Goal: Task Accomplishment & Management: Complete application form

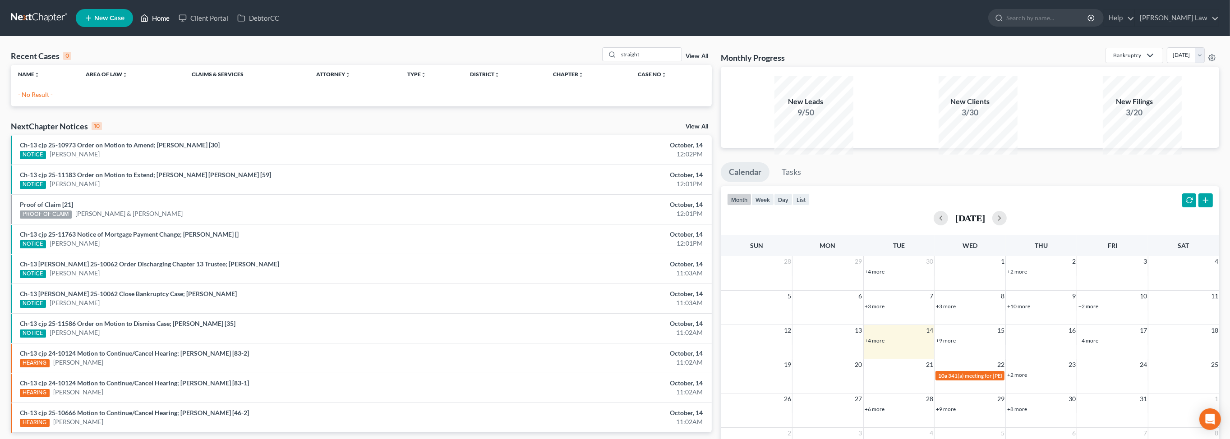
click at [174, 23] on link "Home" at bounding box center [155, 18] width 38 height 16
click at [643, 61] on input "straight" at bounding box center [650, 54] width 63 height 13
type input "s"
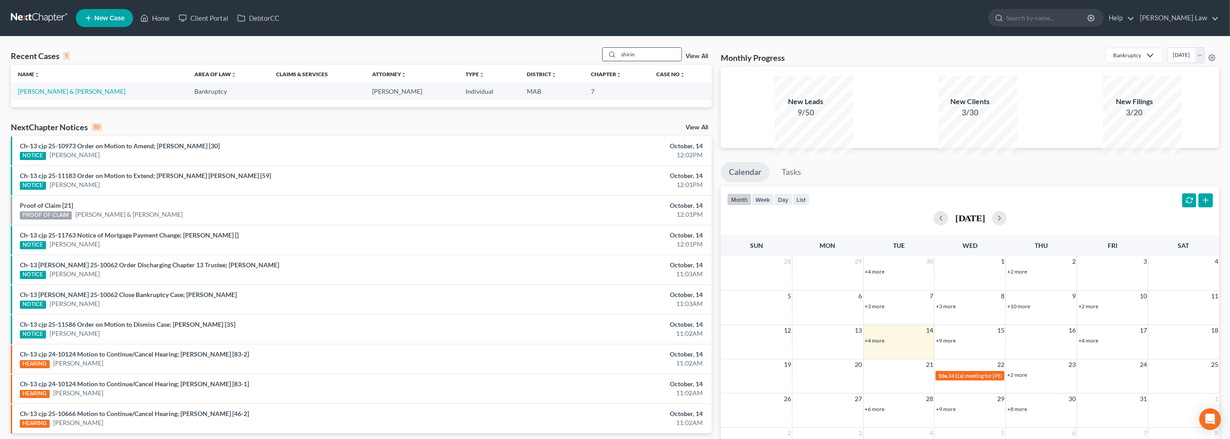
type input "shirin"
click at [97, 95] on link "[PERSON_NAME] & [PERSON_NAME]" at bounding box center [71, 92] width 107 height 8
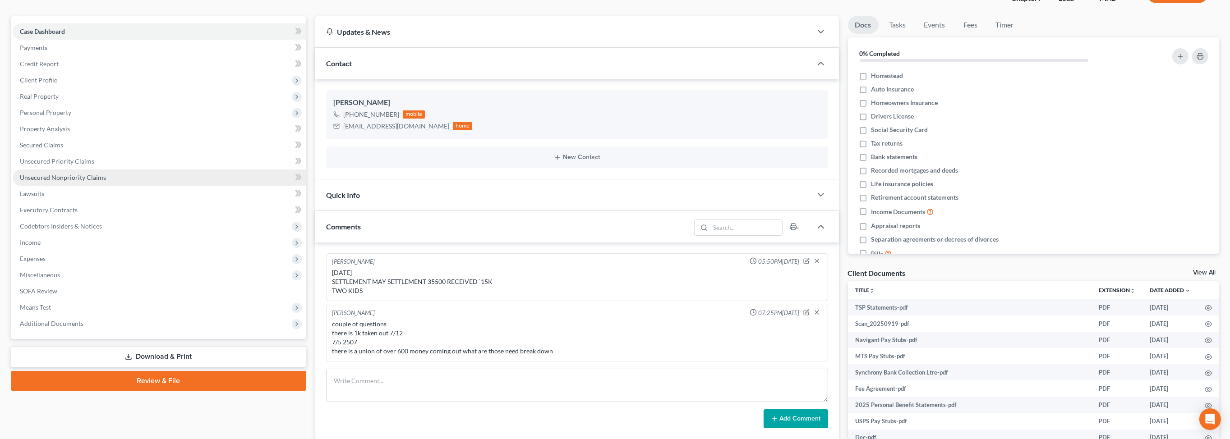
click at [102, 186] on link "Unsecured Nonpriority Claims" at bounding box center [160, 178] width 294 height 16
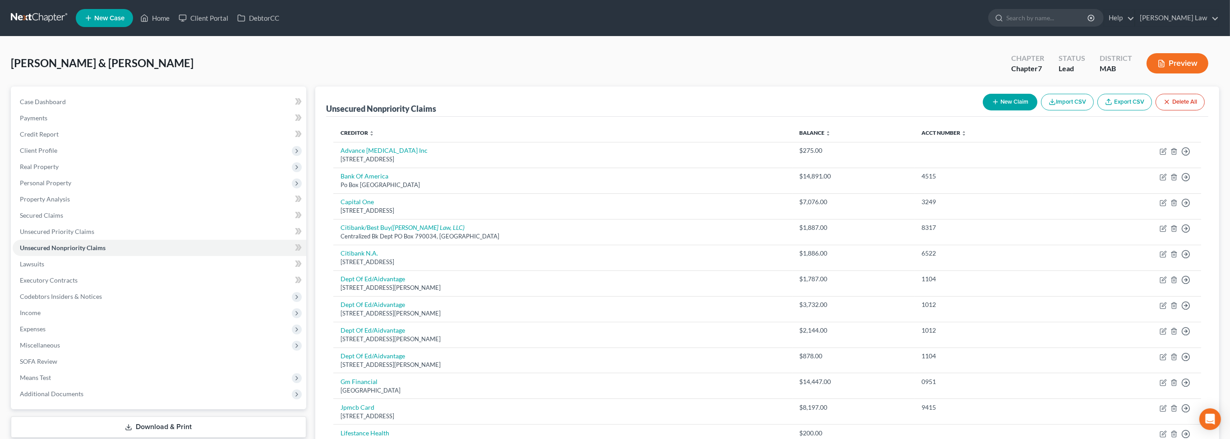
click at [983, 111] on button "New Claim" at bounding box center [1010, 102] width 55 height 17
select select "2"
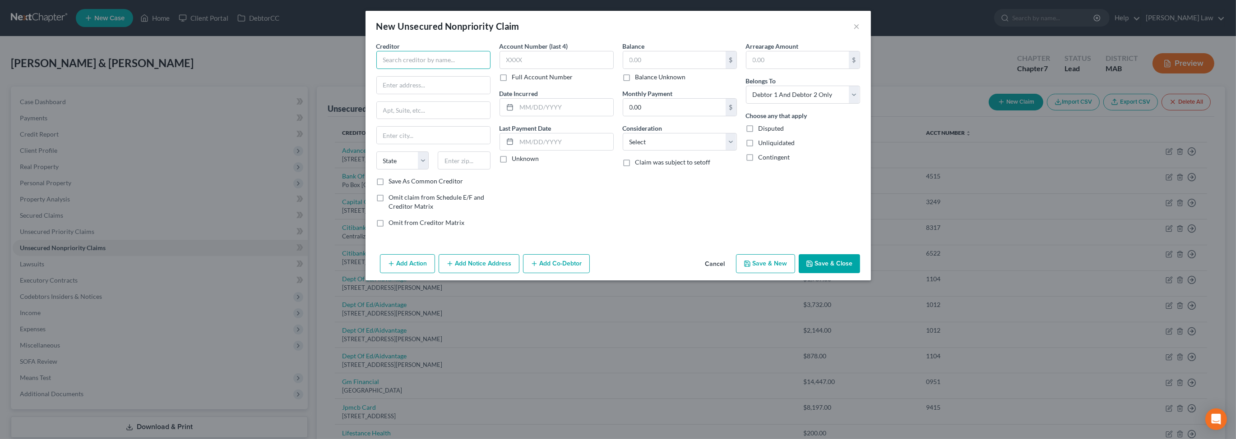
click at [394, 69] on input "text" at bounding box center [433, 60] width 114 height 18
click at [669, 69] on input "text" at bounding box center [674, 59] width 102 height 17
type input "Banfield Pet Hospital"
type input "2,000.00"
click at [860, 273] on button "Save & Close" at bounding box center [829, 263] width 61 height 19
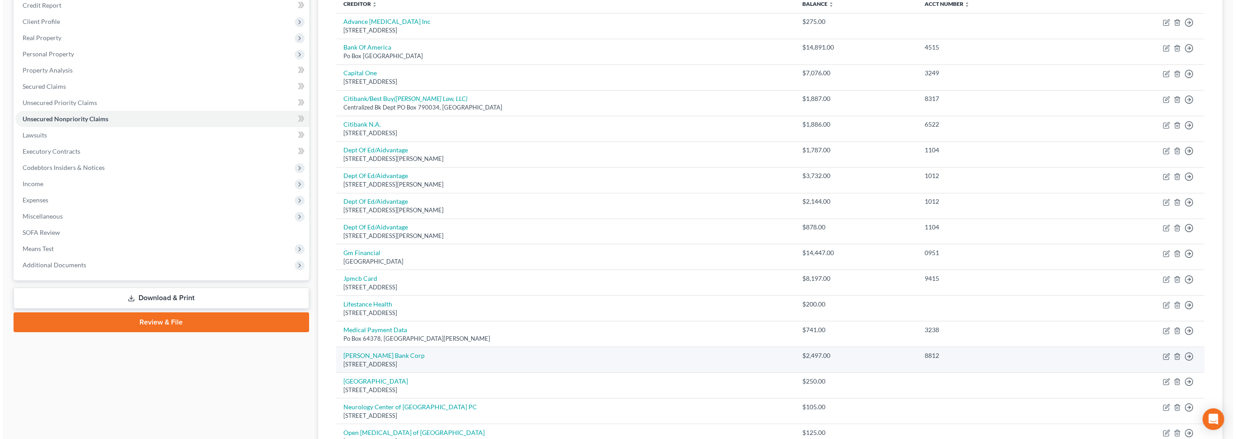
scroll to position [124, 0]
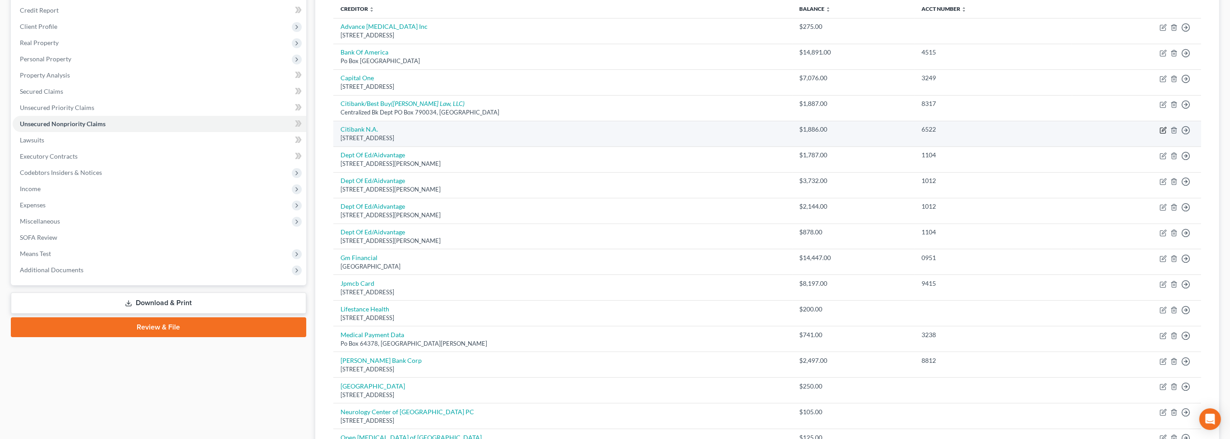
click at [1160, 134] on icon "button" at bounding box center [1163, 130] width 7 height 7
select select "23"
select select "0"
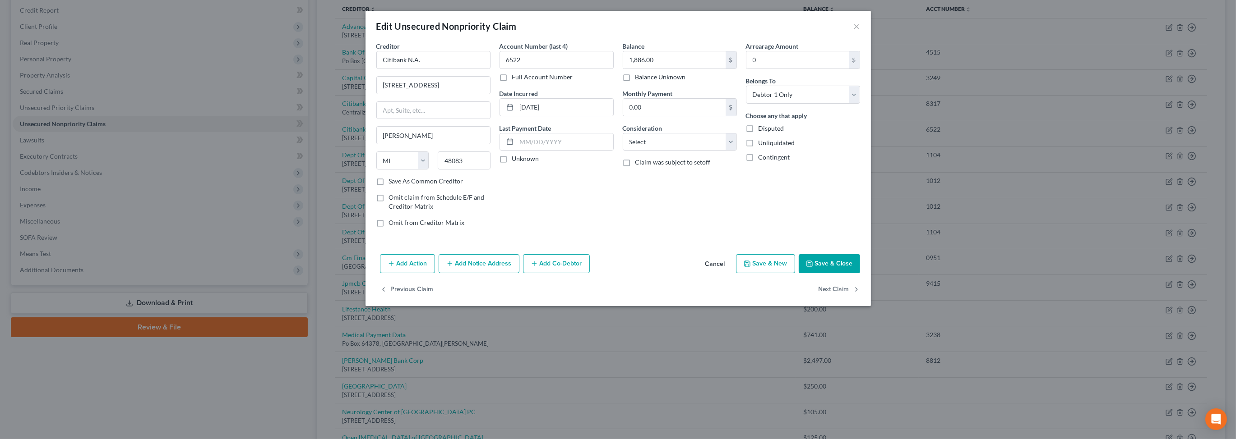
click at [442, 273] on button "Add Notice Address" at bounding box center [479, 263] width 81 height 19
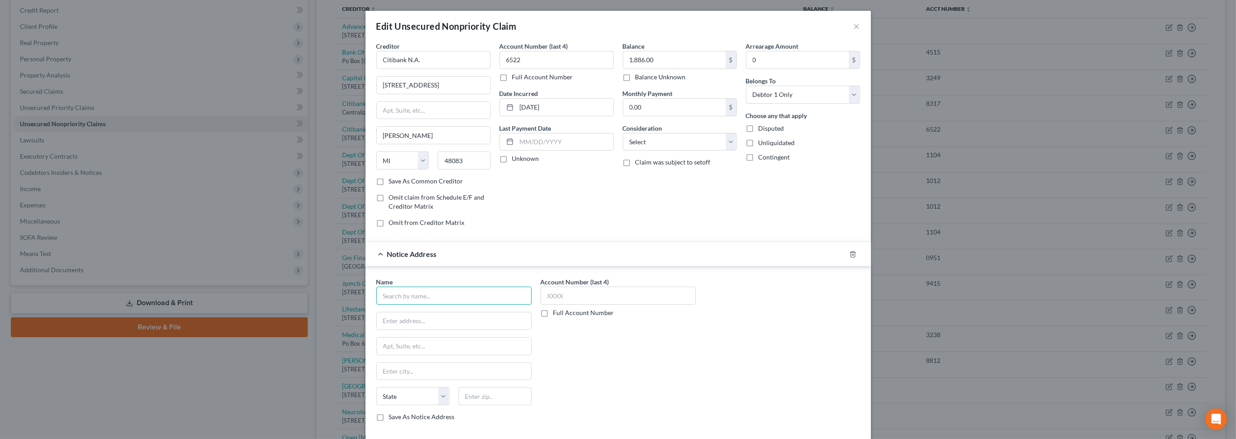
click at [379, 305] on input "text" at bounding box center [453, 296] width 155 height 18
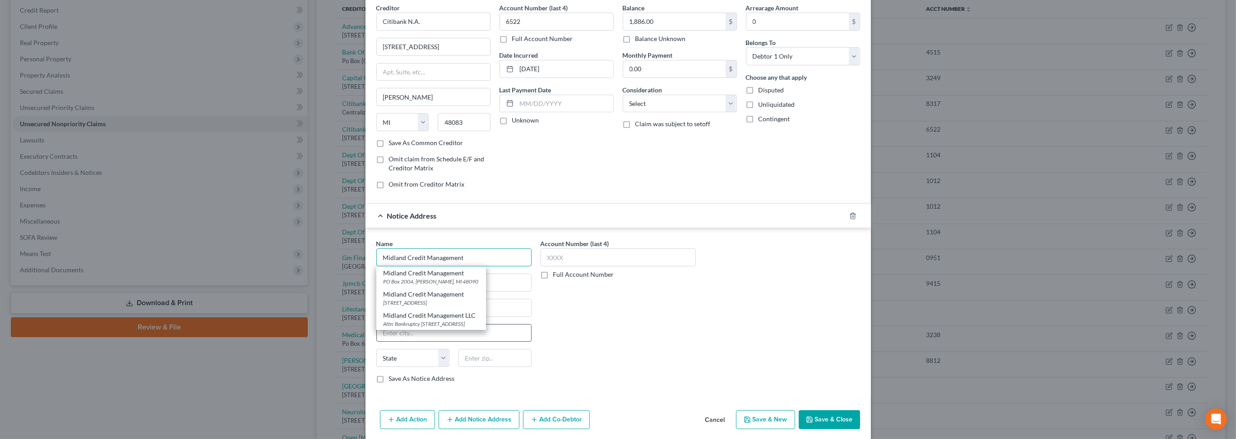
scroll to position [43, 0]
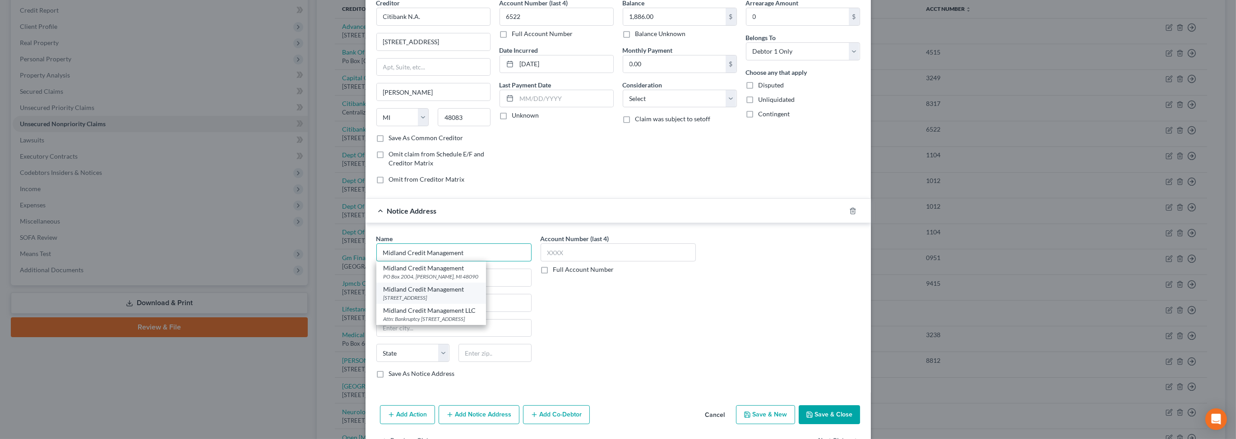
type input "Midland Credit Management"
click at [411, 302] on div "350 Camino De La Reina Suite 100, San Diego, CA 92108" at bounding box center [430, 298] width 95 height 8
type input "350 Camino De La Reina"
type input "Suite 100"
type input "San Diego"
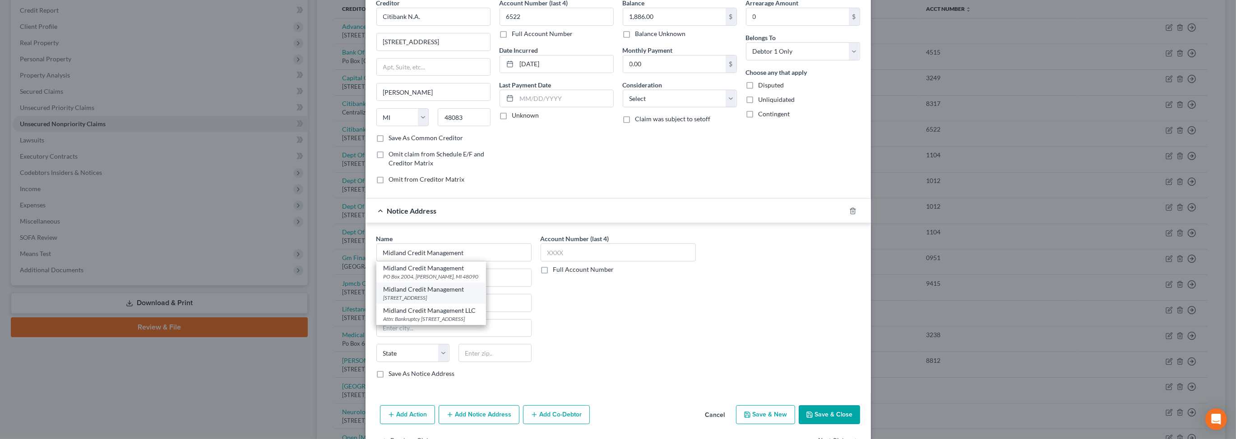
select select "4"
type input "92108"
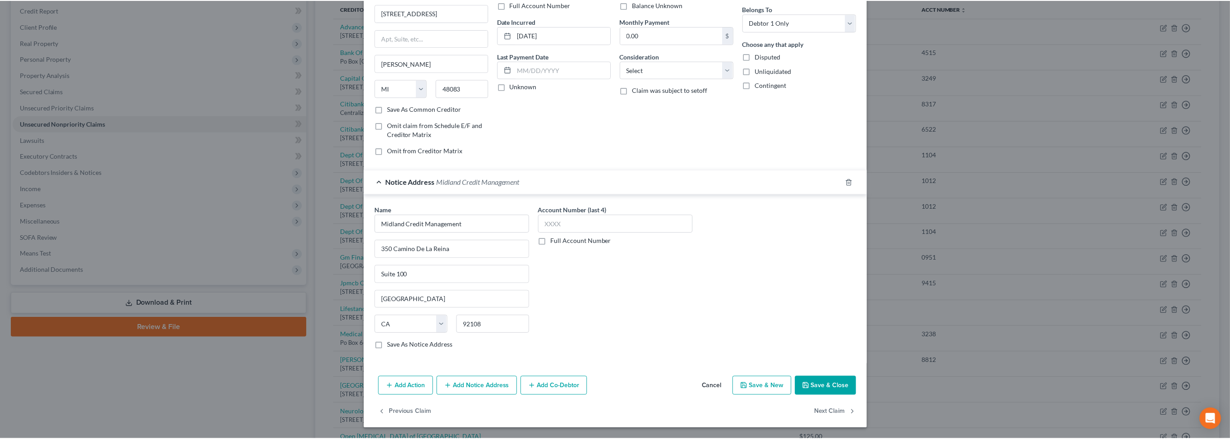
scroll to position [194, 0]
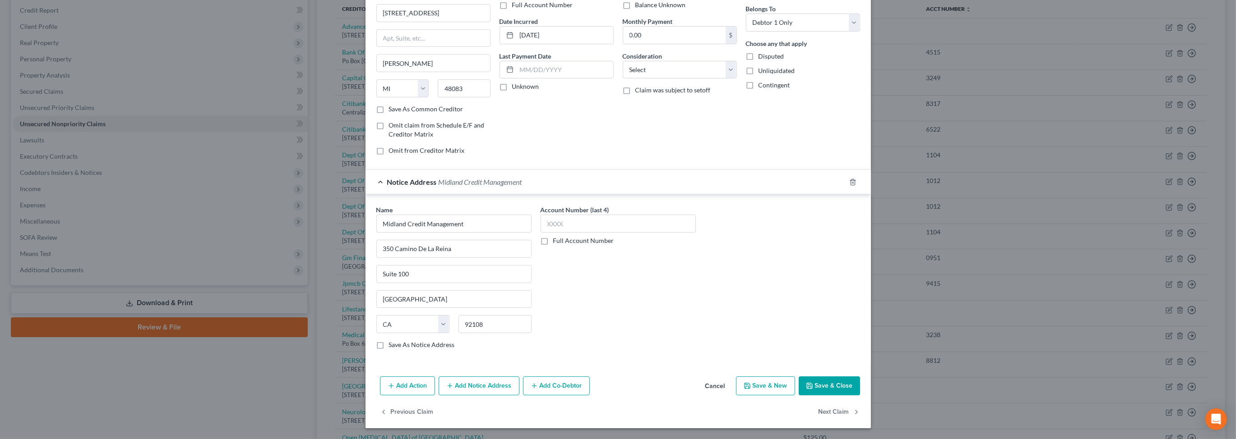
click at [860, 377] on button "Save & Close" at bounding box center [829, 386] width 61 height 19
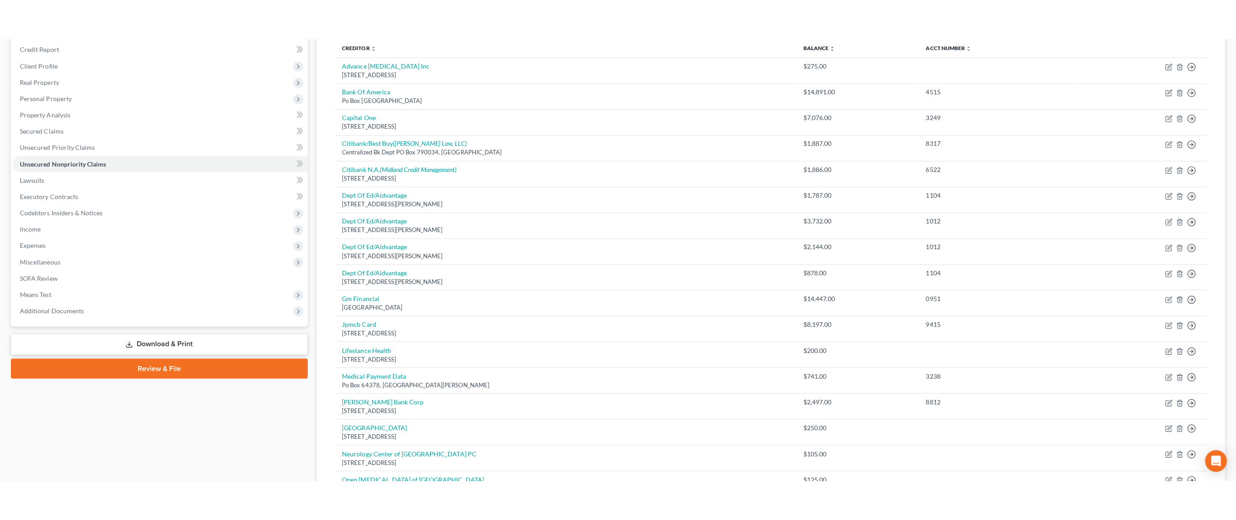
scroll to position [0, 0]
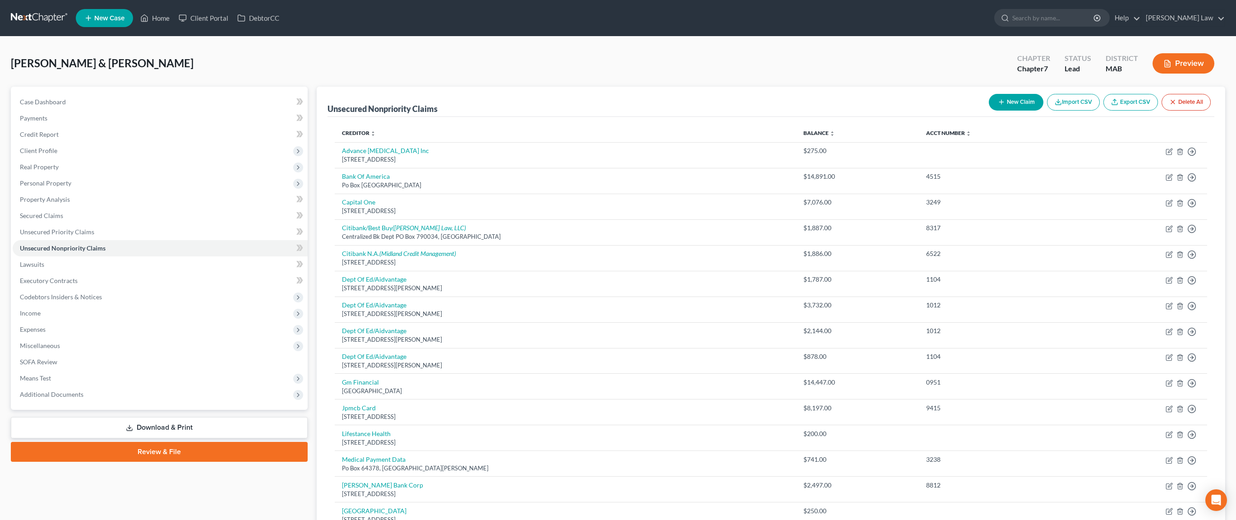
click at [28, 19] on link at bounding box center [40, 18] width 58 height 16
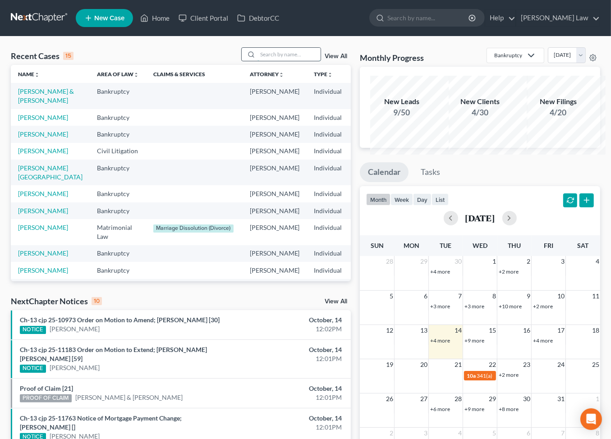
click at [258, 61] on input "search" at bounding box center [289, 54] width 63 height 13
type input "mclaugh"
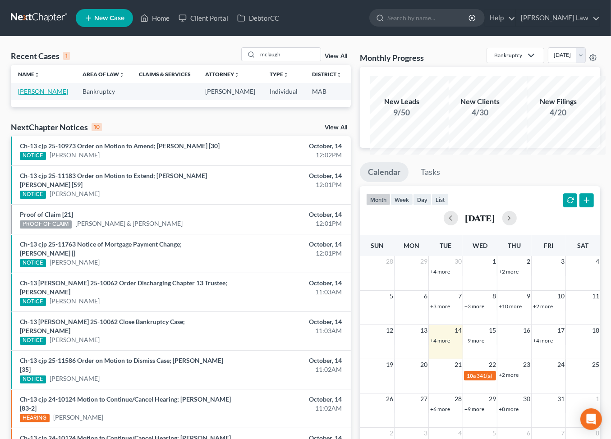
click at [46, 95] on link "[PERSON_NAME]" at bounding box center [43, 92] width 50 height 8
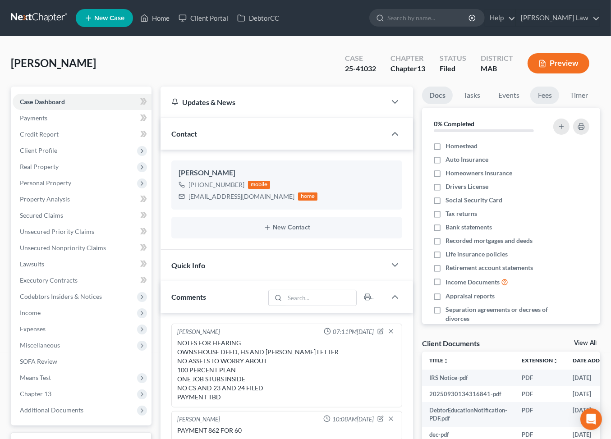
click at [531, 104] on link "Fees" at bounding box center [545, 96] width 29 height 18
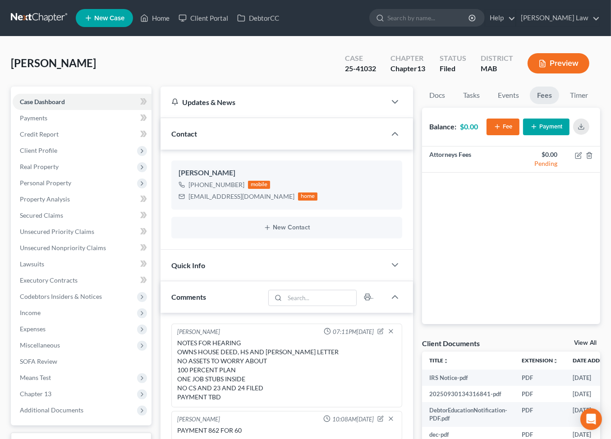
click at [531, 130] on icon "button" at bounding box center [534, 126] width 7 height 7
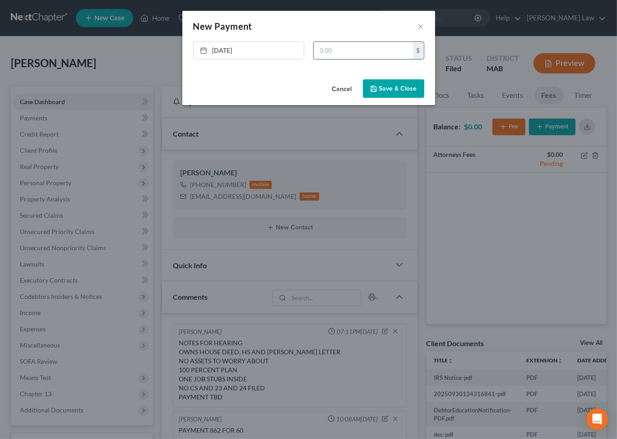
click at [362, 59] on input "text" at bounding box center [363, 50] width 99 height 17
type input "650.00"
click at [421, 98] on button "Save & Close" at bounding box center [393, 88] width 61 height 19
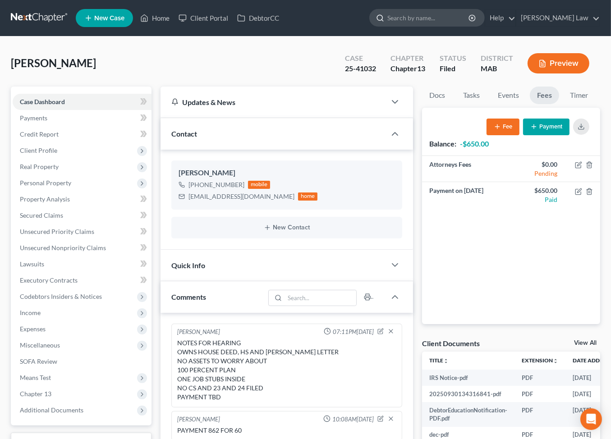
click at [434, 26] on input "search" at bounding box center [429, 17] width 83 height 17
type input "[PERSON_NAME]"
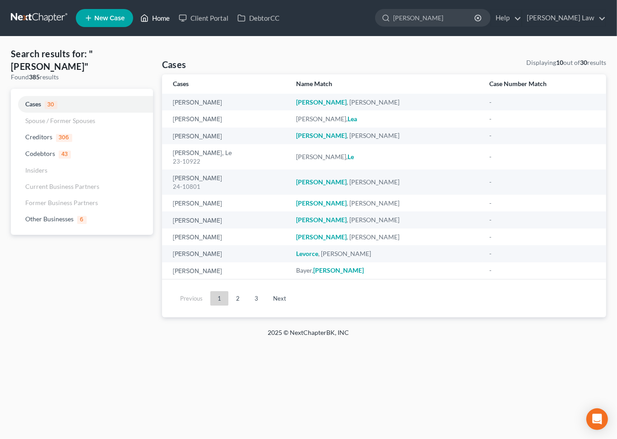
click at [174, 23] on link "Home" at bounding box center [155, 18] width 38 height 16
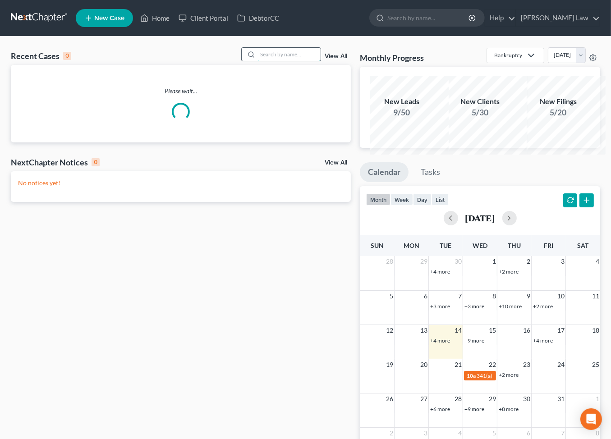
click at [274, 61] on input "search" at bounding box center [289, 54] width 63 height 13
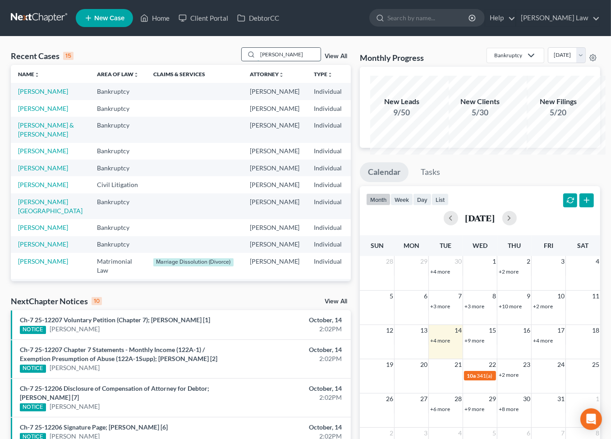
type input "[PERSON_NAME]"
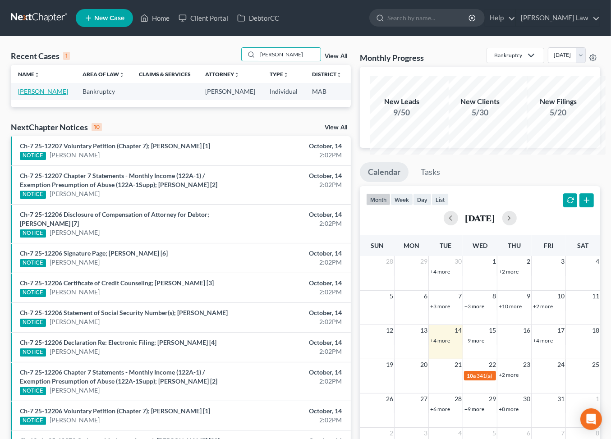
click at [38, 95] on link "[PERSON_NAME]" at bounding box center [43, 92] width 50 height 8
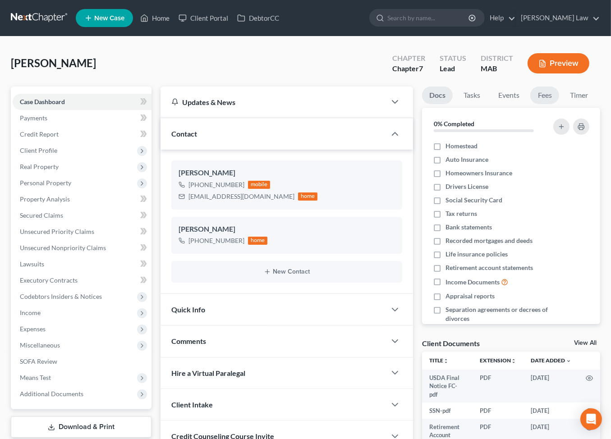
click at [531, 104] on link "Fees" at bounding box center [545, 96] width 29 height 18
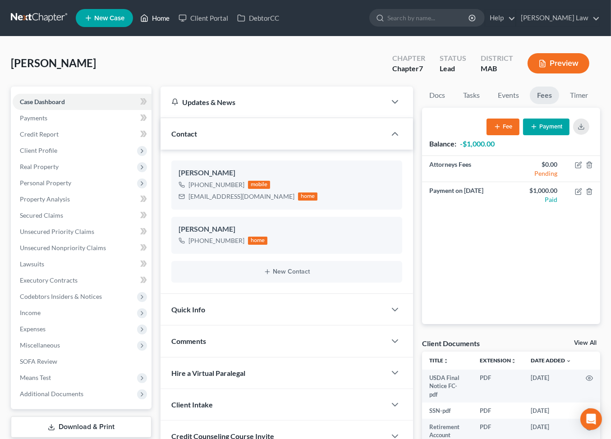
click at [174, 23] on link "Home" at bounding box center [155, 18] width 38 height 16
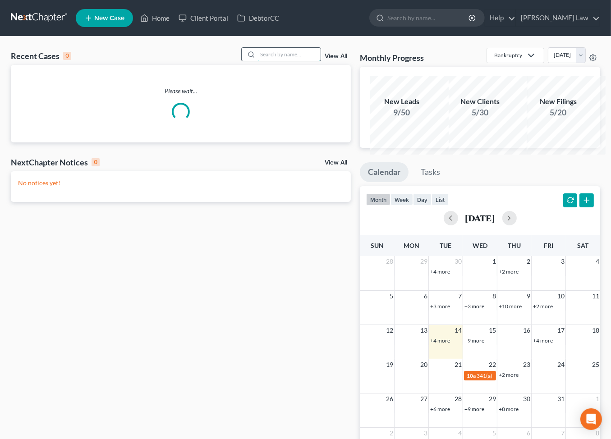
click at [287, 61] on input "search" at bounding box center [289, 54] width 63 height 13
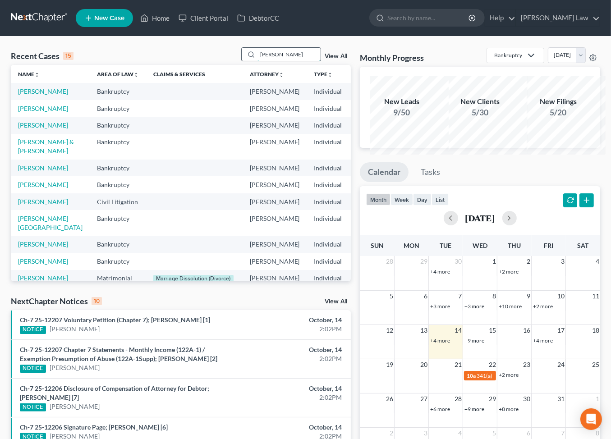
type input "[PERSON_NAME]"
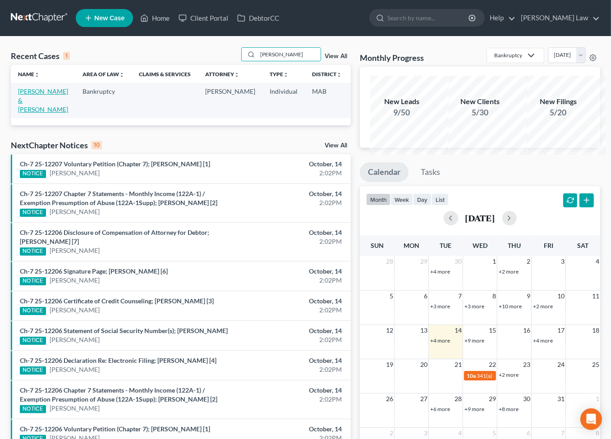
click at [36, 113] on link "[PERSON_NAME] & [PERSON_NAME]" at bounding box center [43, 101] width 50 height 26
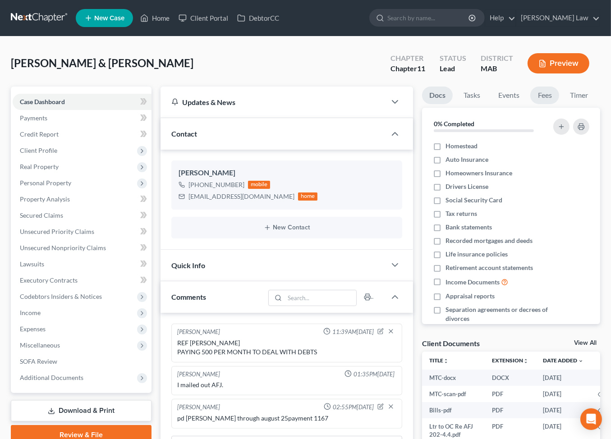
drag, startPoint x: 434, startPoint y: 143, endPoint x: 441, endPoint y: 143, distance: 7.2
click at [531, 104] on link "Fees" at bounding box center [545, 96] width 29 height 18
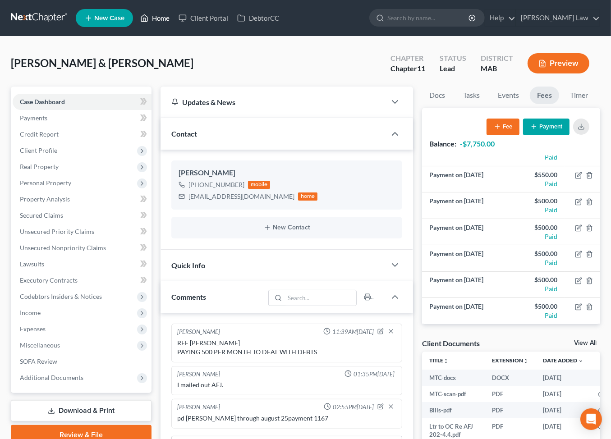
click at [148, 22] on icon at bounding box center [145, 18] width 6 height 7
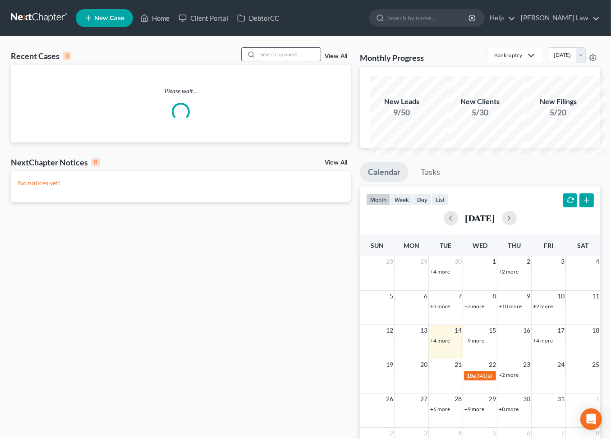
click at [264, 61] on input "search" at bounding box center [289, 54] width 63 height 13
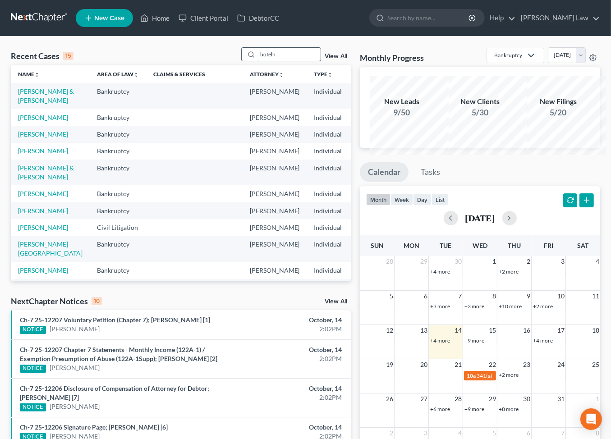
type input "botelh"
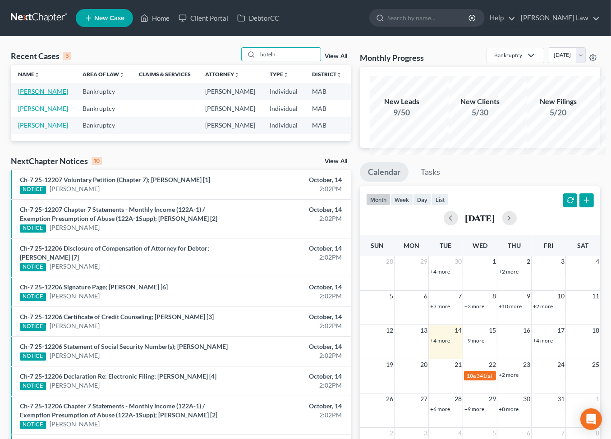
click at [35, 95] on link "[PERSON_NAME]" at bounding box center [43, 92] width 50 height 8
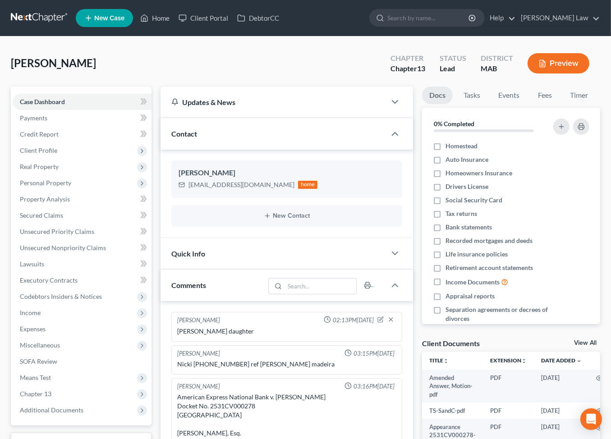
scroll to position [90, 0]
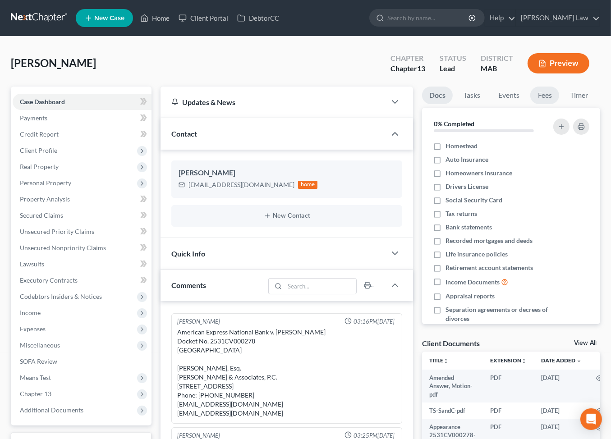
click at [531, 104] on link "Fees" at bounding box center [545, 96] width 29 height 18
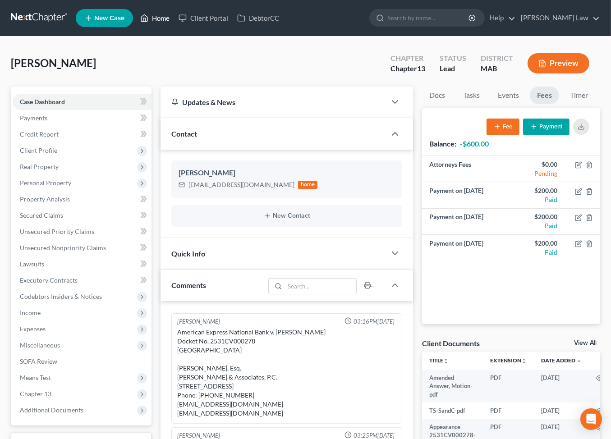
click at [174, 24] on link "Home" at bounding box center [155, 18] width 38 height 16
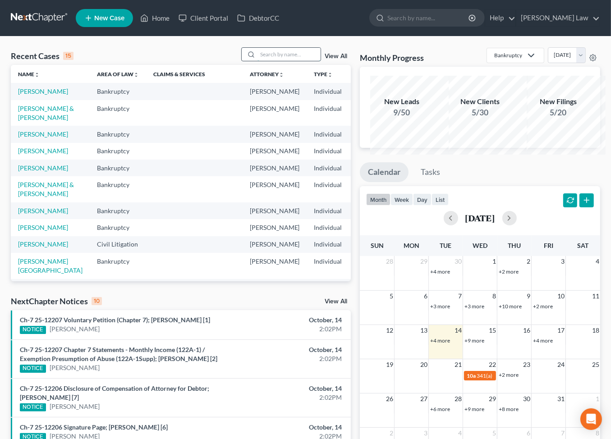
click at [258, 61] on input "search" at bounding box center [289, 54] width 63 height 13
type input "[PERSON_NAME]"
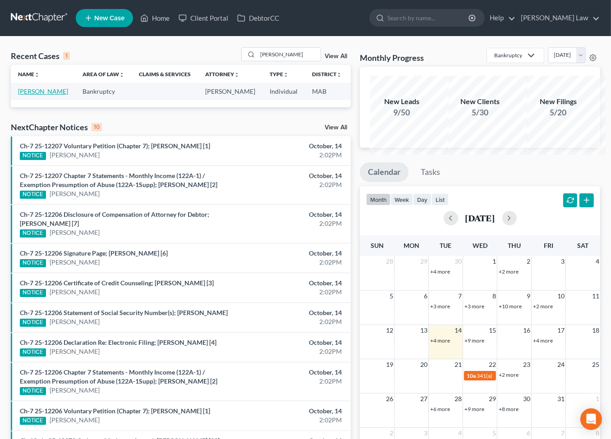
click at [32, 95] on link "[PERSON_NAME]" at bounding box center [43, 92] width 50 height 8
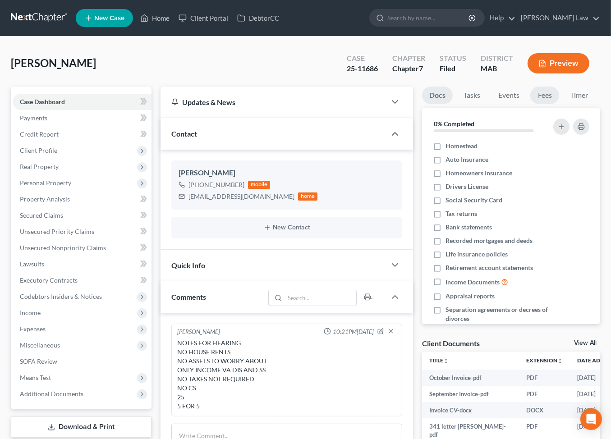
click at [531, 104] on link "Fees" at bounding box center [545, 96] width 29 height 18
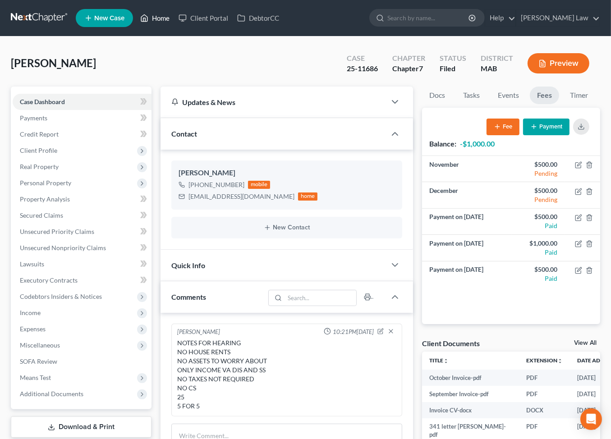
click at [174, 21] on link "Home" at bounding box center [155, 18] width 38 height 16
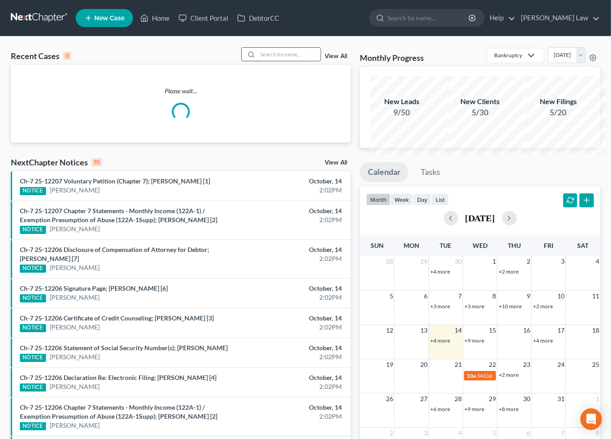
click at [279, 61] on input "search" at bounding box center [289, 54] width 63 height 13
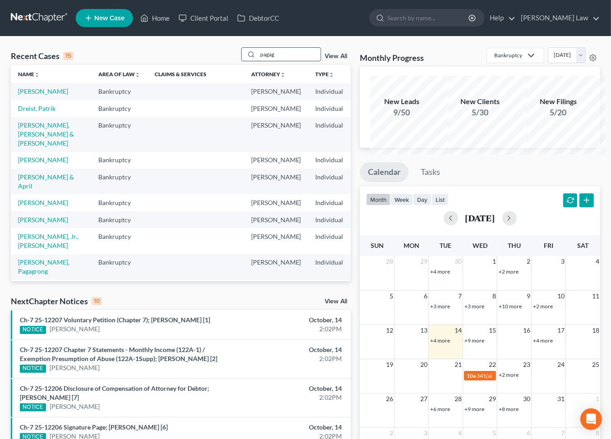
type input "pagag"
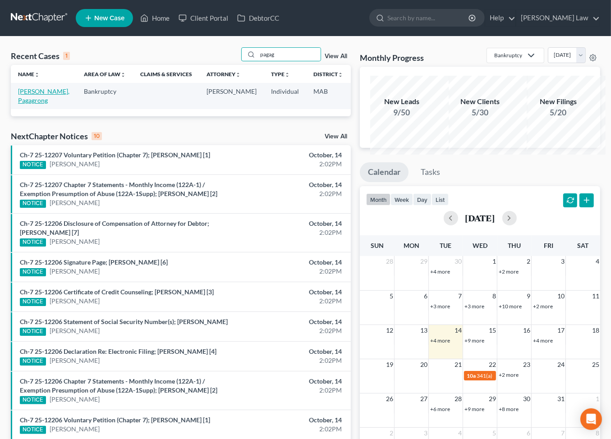
click at [44, 104] on link "[PERSON_NAME], Pagagrong" at bounding box center [43, 96] width 51 height 17
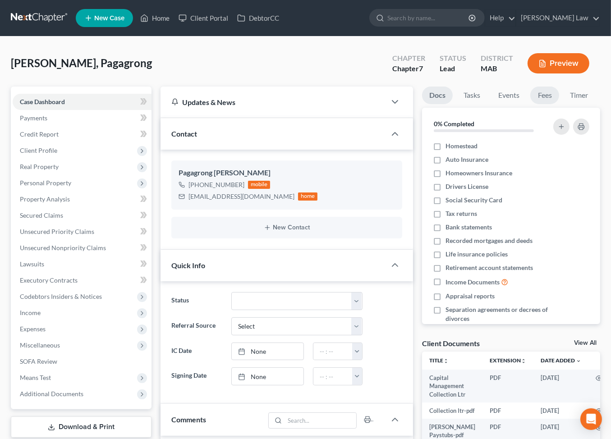
click at [531, 104] on link "Fees" at bounding box center [545, 96] width 29 height 18
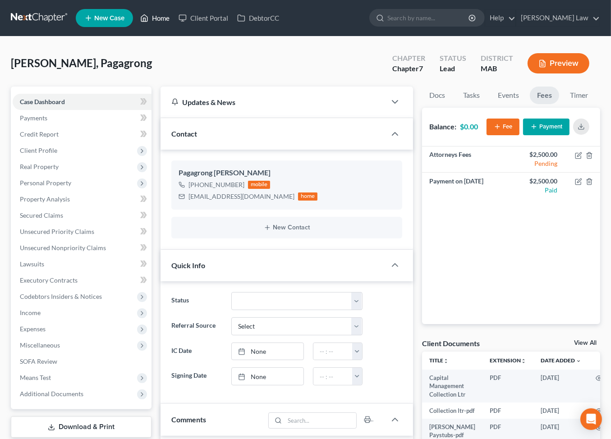
click at [174, 25] on link "Home" at bounding box center [155, 18] width 38 height 16
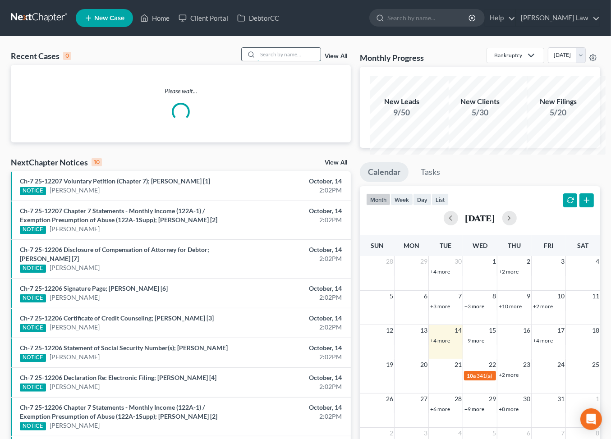
click at [272, 61] on input "search" at bounding box center [289, 54] width 63 height 13
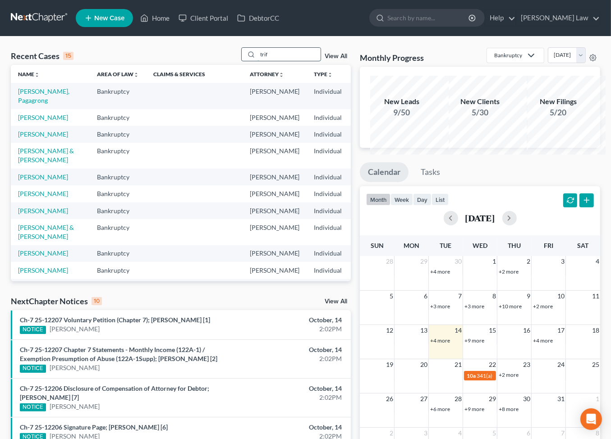
type input "trif"
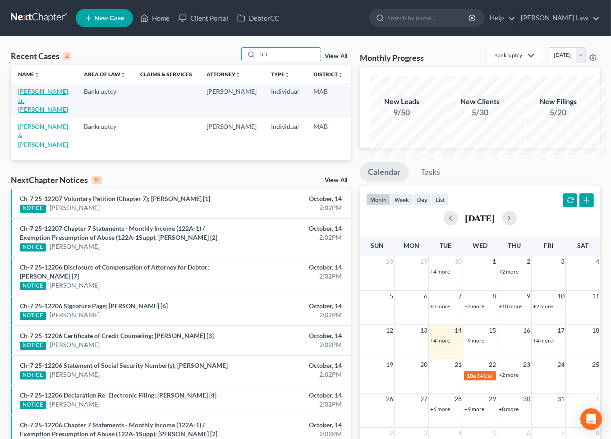
click at [29, 113] on link "[PERSON_NAME], Jr., [PERSON_NAME]" at bounding box center [43, 101] width 51 height 26
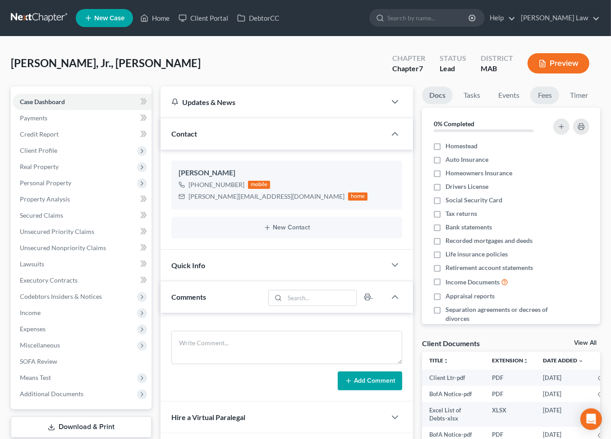
click at [531, 104] on link "Fees" at bounding box center [545, 96] width 29 height 18
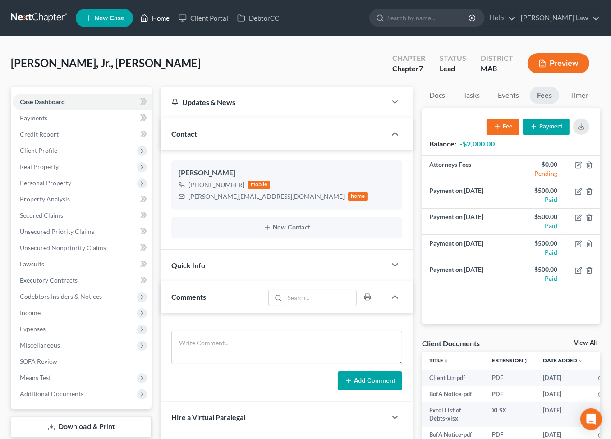
click at [148, 22] on icon at bounding box center [144, 18] width 8 height 11
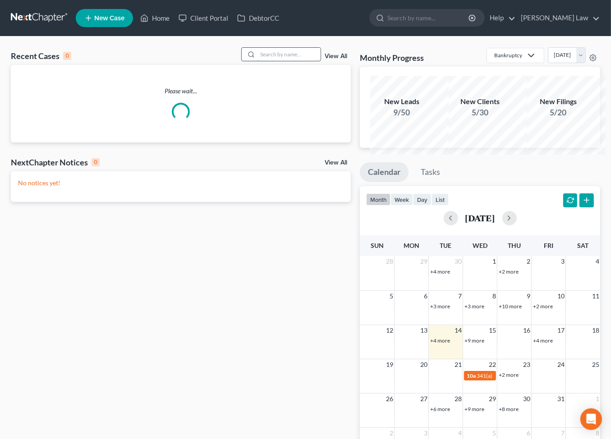
click at [267, 61] on input "search" at bounding box center [289, 54] width 63 height 13
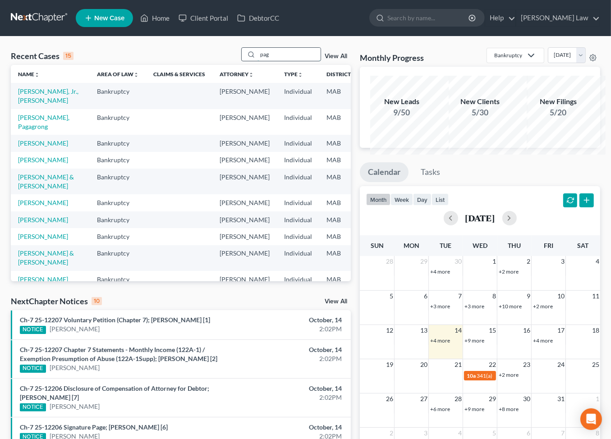
type input "pag"
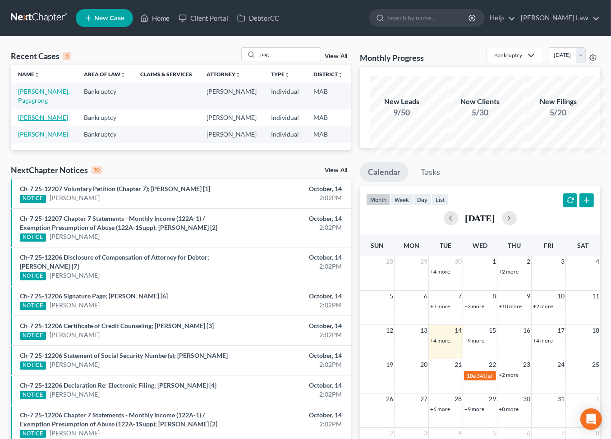
click at [32, 121] on link "[PERSON_NAME]" at bounding box center [43, 118] width 50 height 8
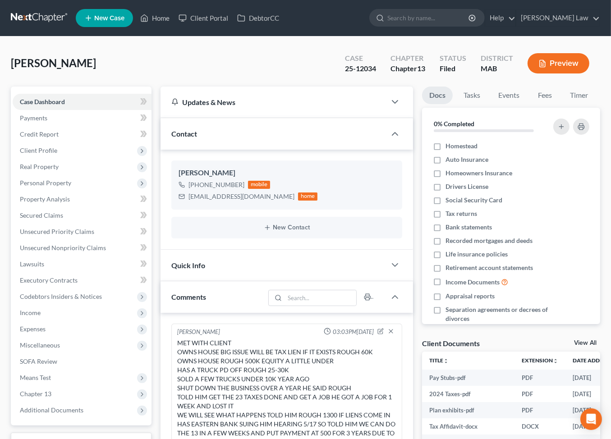
scroll to position [527, 0]
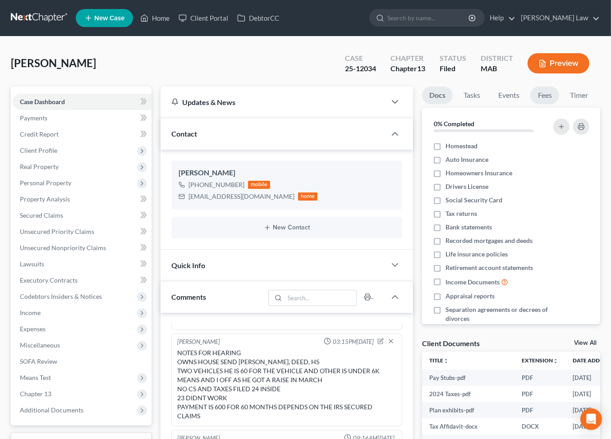
click at [531, 104] on link "Fees" at bounding box center [545, 96] width 29 height 18
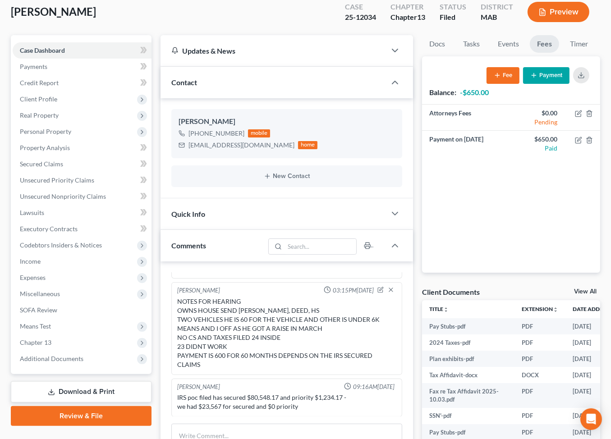
scroll to position [0, 0]
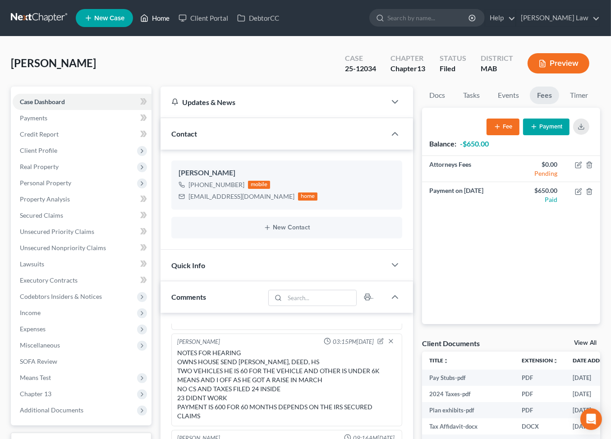
click at [174, 23] on link "Home" at bounding box center [155, 18] width 38 height 16
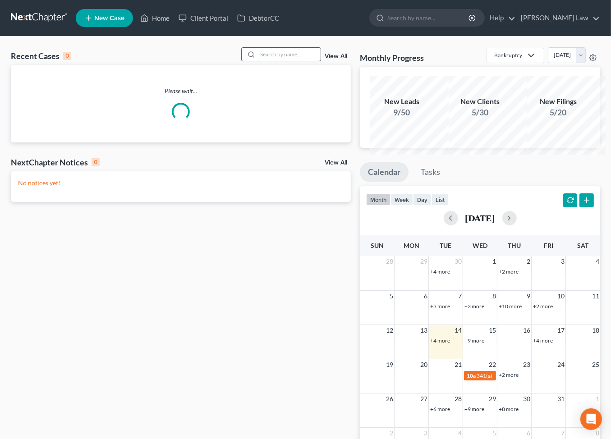
click at [294, 61] on input "search" at bounding box center [289, 54] width 63 height 13
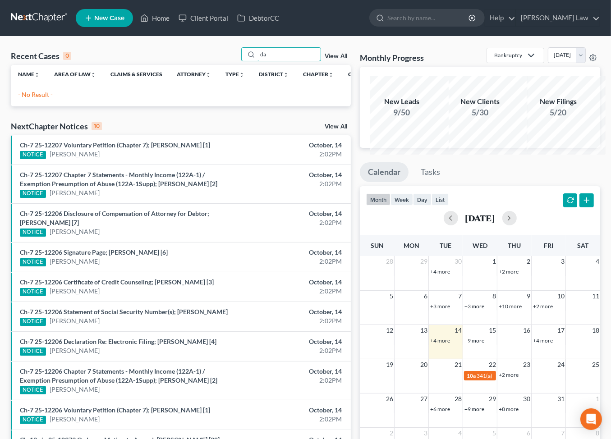
type input "d"
type input "danoy"
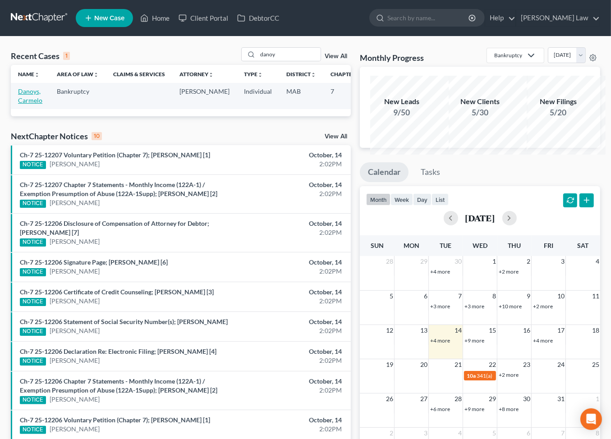
click at [39, 104] on link "Danoys, Carmelo" at bounding box center [30, 96] width 24 height 17
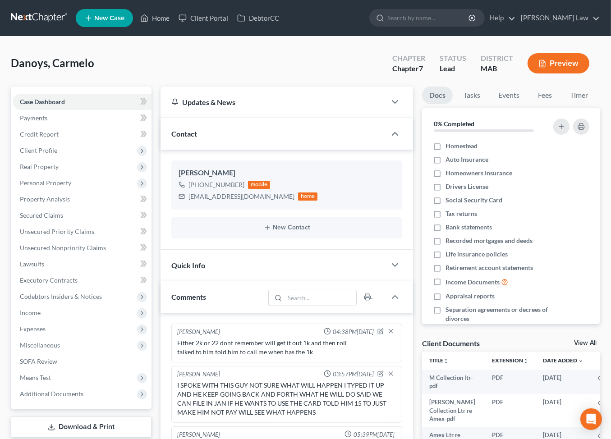
scroll to position [180, 0]
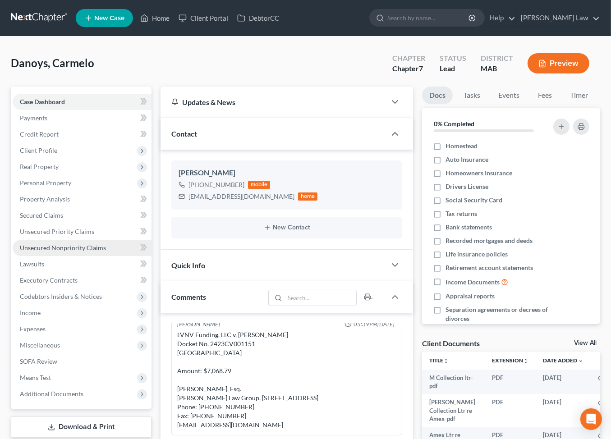
click at [74, 256] on link "Unsecured Nonpriority Claims" at bounding box center [82, 248] width 139 height 16
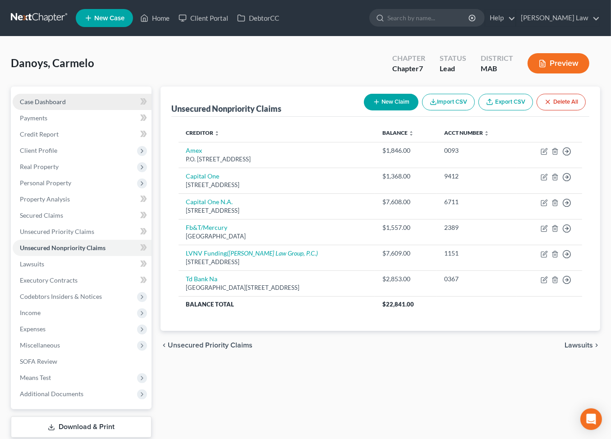
click at [66, 106] on span "Case Dashboard" at bounding box center [43, 102] width 46 height 8
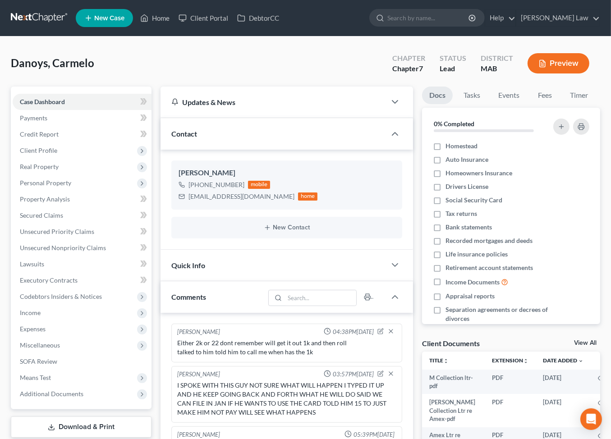
scroll to position [180, 0]
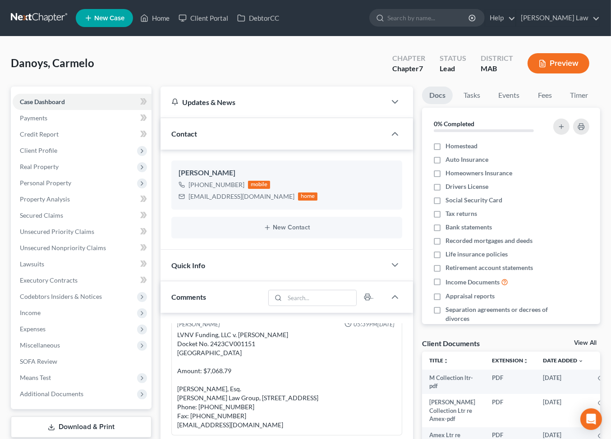
click at [125, 20] on span "New Case" at bounding box center [109, 18] width 30 height 7
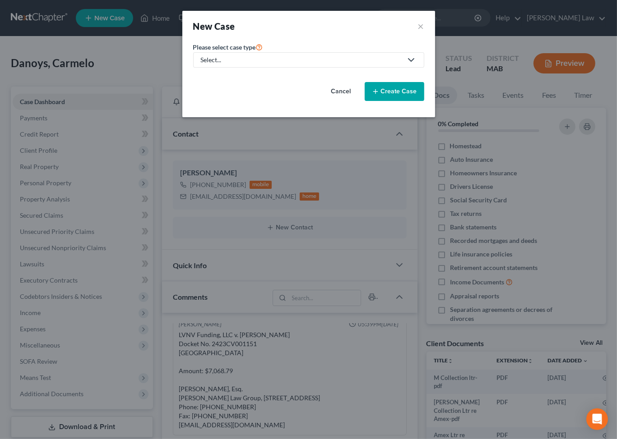
click at [223, 65] on div "Select..." at bounding box center [301, 59] width 201 height 9
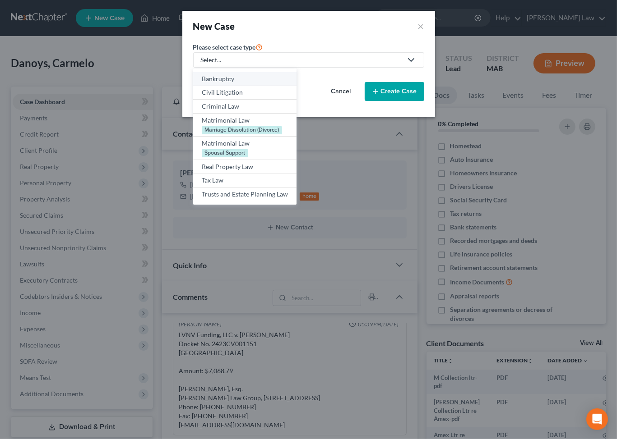
click at [211, 83] on div "Bankruptcy" at bounding box center [245, 78] width 86 height 9
select select "39"
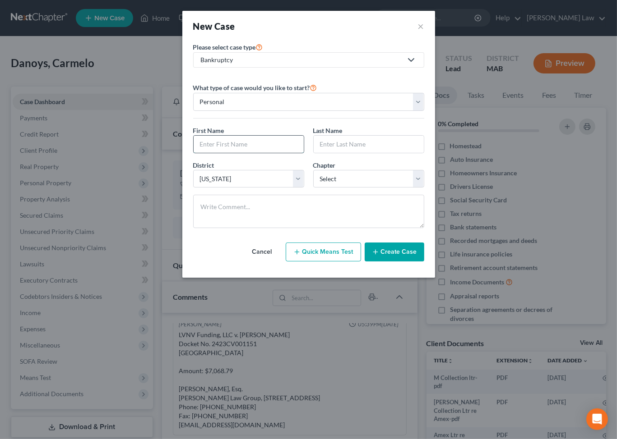
click at [211, 153] on input "text" at bounding box center [249, 144] width 110 height 17
type input "Michellle"
click at [360, 153] on input "text" at bounding box center [369, 144] width 110 height 17
type input "[PERSON_NAME]"
click at [424, 188] on select "Select 7 11 12 13" at bounding box center [368, 179] width 111 height 18
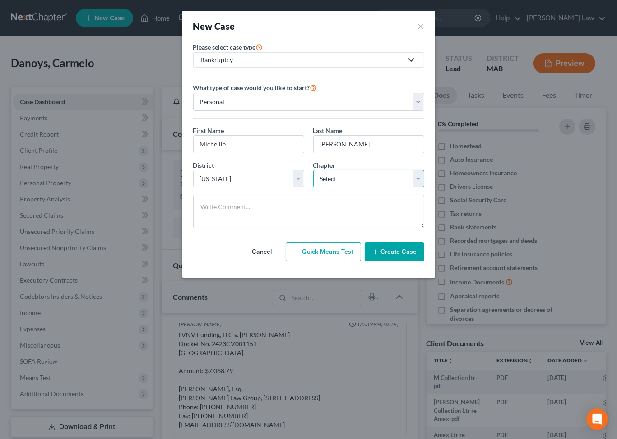
select select "0"
click at [313, 188] on select "Select 7 11 12 13" at bounding box center [368, 179] width 111 height 18
click at [424, 262] on button "Create Case" at bounding box center [395, 252] width 60 height 19
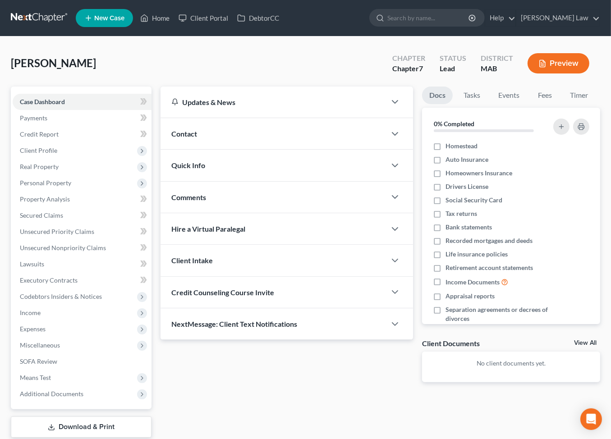
click at [194, 138] on span "Contact" at bounding box center [184, 133] width 26 height 9
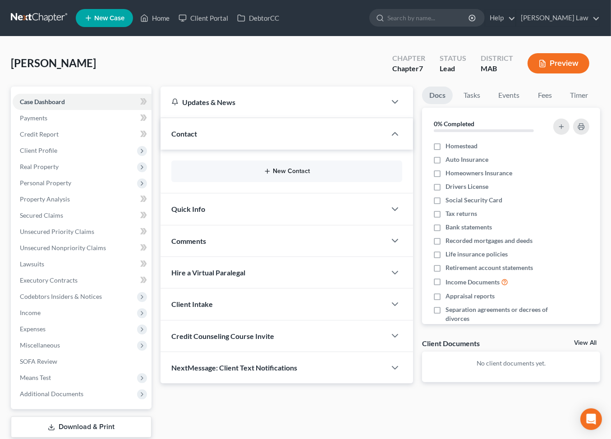
click at [264, 175] on icon "button" at bounding box center [267, 171] width 7 height 7
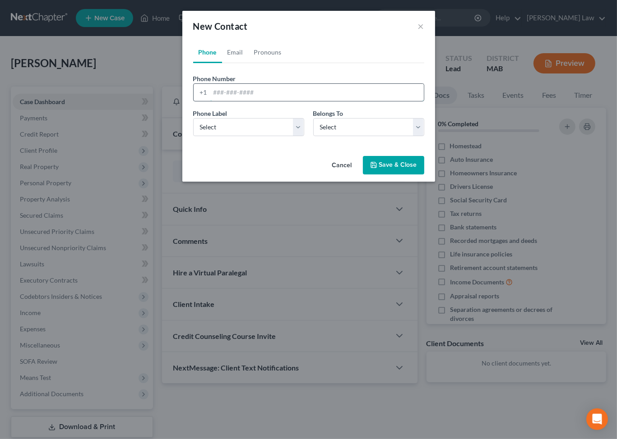
click at [233, 101] on input "tel" at bounding box center [316, 92] width 213 height 17
type input "5084938468"
click at [295, 136] on select "Select Mobile Home Work Other" at bounding box center [248, 127] width 111 height 18
select select "0"
click at [193, 136] on select "Select Mobile Home Work Other" at bounding box center [248, 127] width 111 height 18
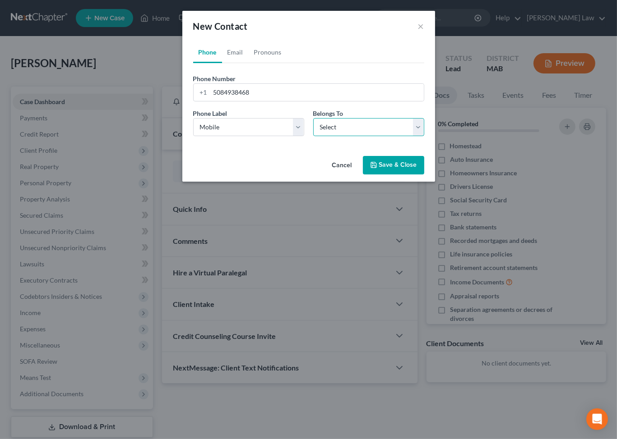
click at [424, 136] on select "Select Client Other" at bounding box center [368, 127] width 111 height 18
select select "0"
click at [313, 136] on select "Select Client Other" at bounding box center [368, 127] width 111 height 18
select select "0"
click at [222, 63] on link "Email" at bounding box center [235, 53] width 27 height 22
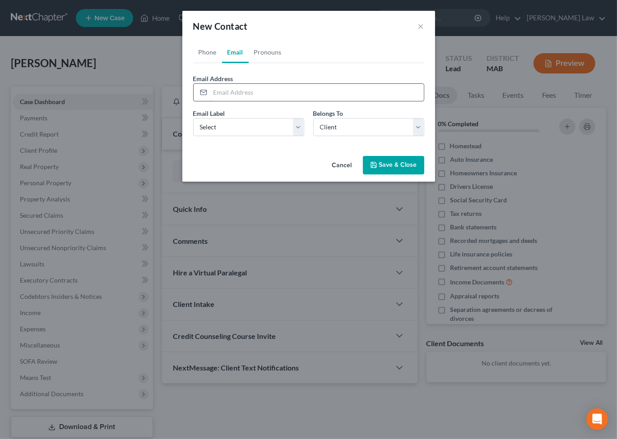
click at [222, 101] on input "email" at bounding box center [316, 92] width 213 height 17
type input "[EMAIL_ADDRESS][DOMAIN_NAME]"
click at [300, 136] on select "Select Home Work Other" at bounding box center [248, 127] width 111 height 18
select select "0"
click at [193, 136] on select "Select Home Work Other" at bounding box center [248, 127] width 111 height 18
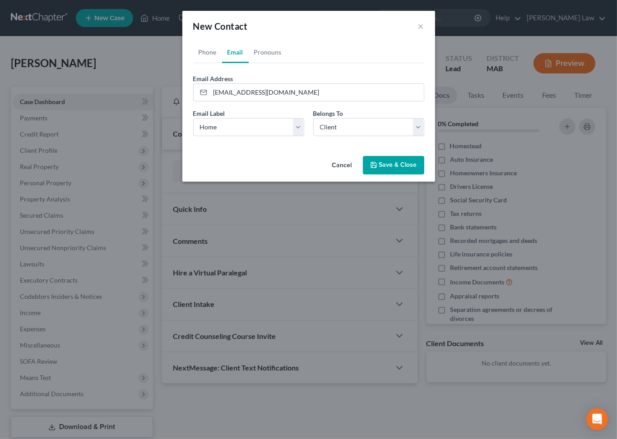
click at [377, 169] on icon "button" at bounding box center [373, 165] width 7 height 7
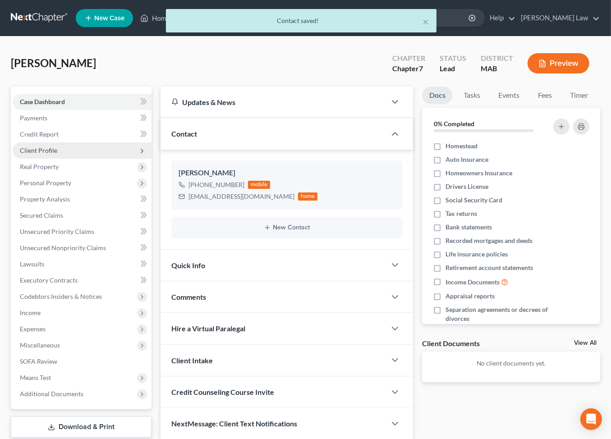
click at [39, 154] on span "Client Profile" at bounding box center [38, 151] width 37 height 8
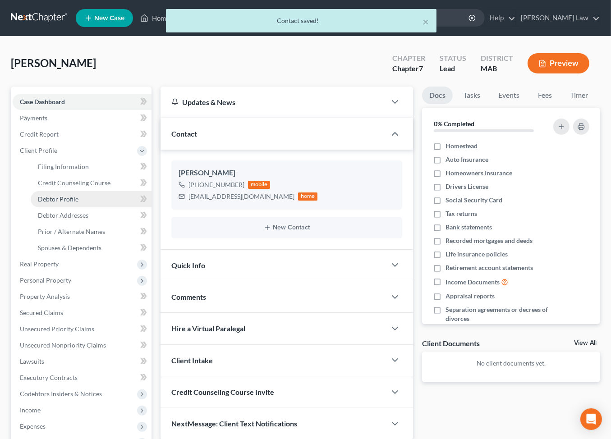
click at [67, 203] on span "Debtor Profile" at bounding box center [58, 199] width 41 height 8
select select "0"
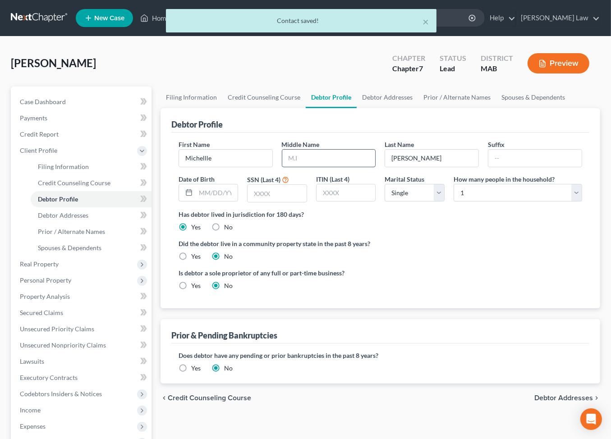
click at [333, 167] on input "text" at bounding box center [328, 158] width 93 height 17
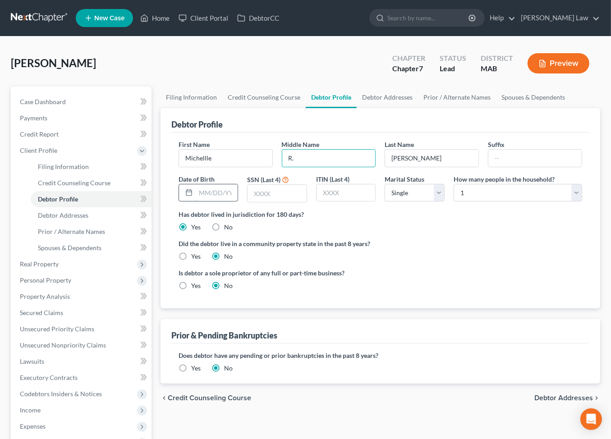
type input "R."
click at [217, 202] on input "text" at bounding box center [217, 193] width 42 height 17
type input "[DATE]"
click at [342, 202] on input "text" at bounding box center [346, 193] width 59 height 17
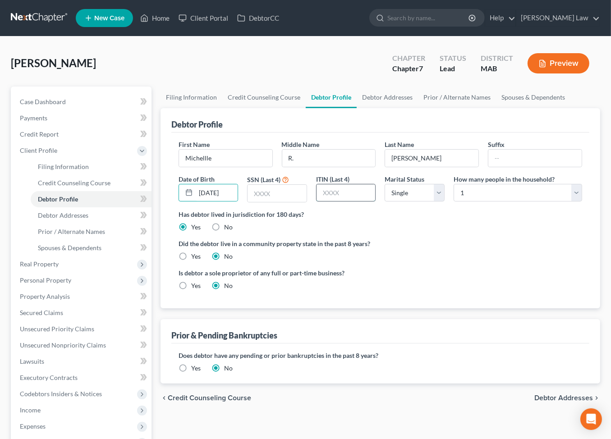
scroll to position [0, 0]
click at [280, 202] on input "text" at bounding box center [277, 193] width 59 height 17
type input "3374"
click at [296, 108] on link "Credit Counseling Course" at bounding box center [263, 98] width 83 height 22
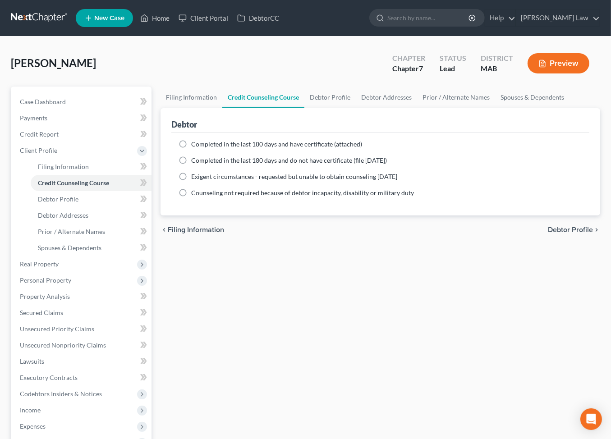
click at [191, 149] on label "Completed in the last 180 days and have certificate (attached)" at bounding box center [276, 144] width 171 height 9
click at [195, 146] on input "Completed in the last 180 days and have certificate (attached)" at bounding box center [198, 143] width 6 height 6
radio input "true"
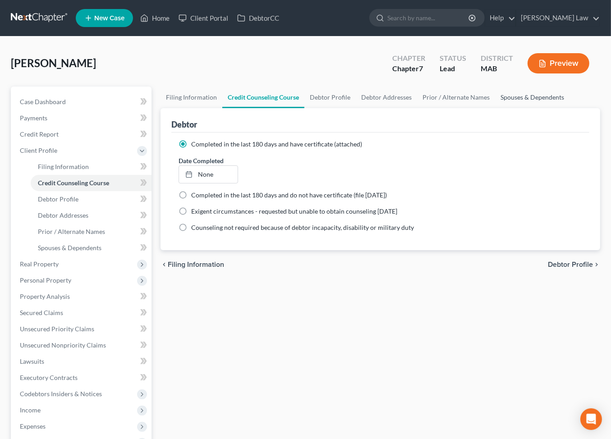
click at [495, 108] on link "Spouses & Dependents" at bounding box center [532, 98] width 74 height 22
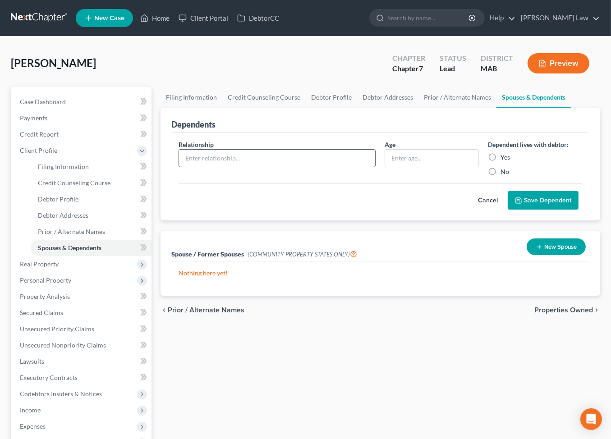
click at [238, 167] on input "text" at bounding box center [277, 158] width 197 height 17
type input "Son"
type input "15"
click at [501, 162] on label "Yes" at bounding box center [505, 157] width 9 height 9
click at [504, 159] on input "Yes" at bounding box center [507, 156] width 6 height 6
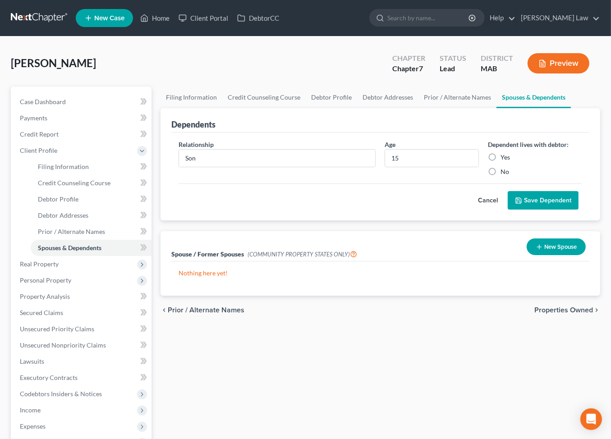
radio input "true"
click at [508, 210] on button "Save Dependent" at bounding box center [543, 200] width 71 height 19
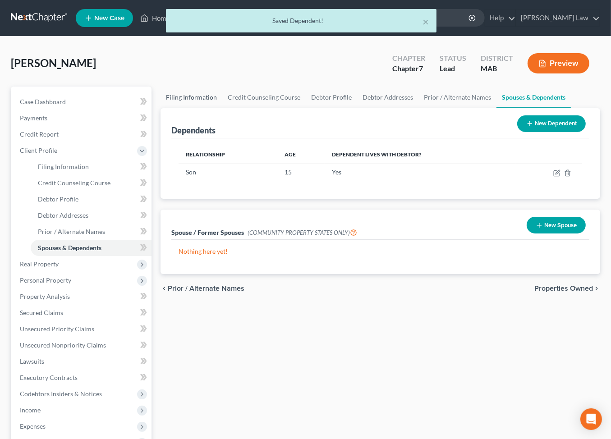
drag, startPoint x: 218, startPoint y: 123, endPoint x: 234, endPoint y: 124, distance: 15.4
click at [218, 108] on link "Filing Information" at bounding box center [192, 98] width 62 height 22
select select "1"
select select "0"
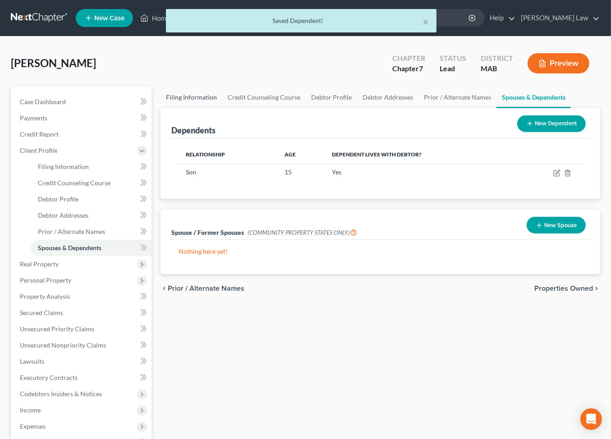
select select "39"
select select "0"
select select "22"
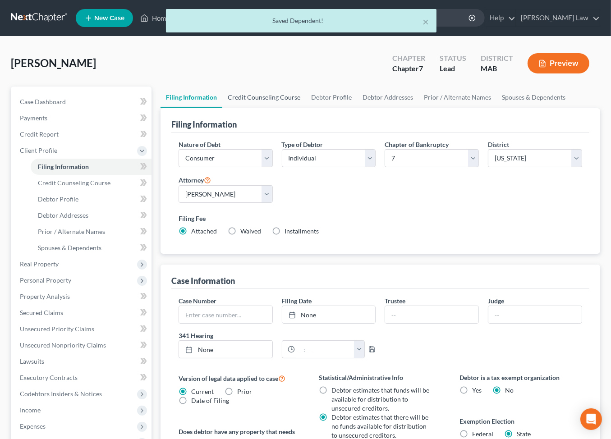
click at [262, 108] on link "Credit Counseling Course" at bounding box center [263, 98] width 83 height 22
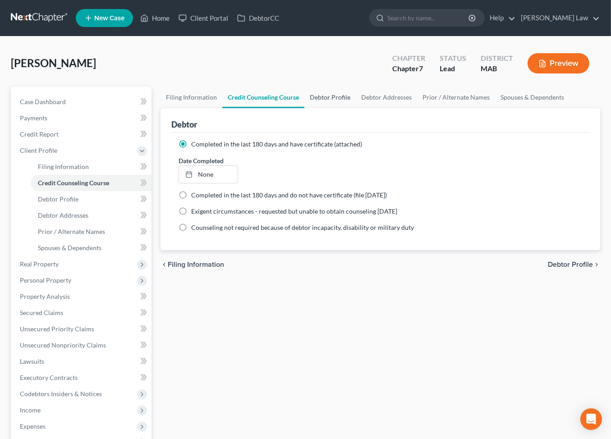
click at [356, 108] on link "Debtor Profile" at bounding box center [330, 98] width 51 height 22
select select "0"
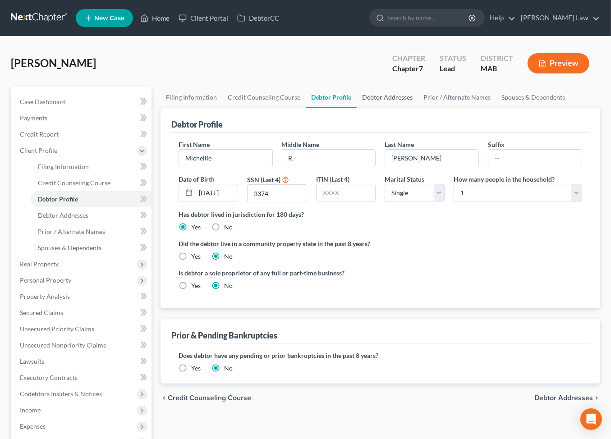
click at [418, 108] on link "Debtor Addresses" at bounding box center [387, 98] width 61 height 22
select select "0"
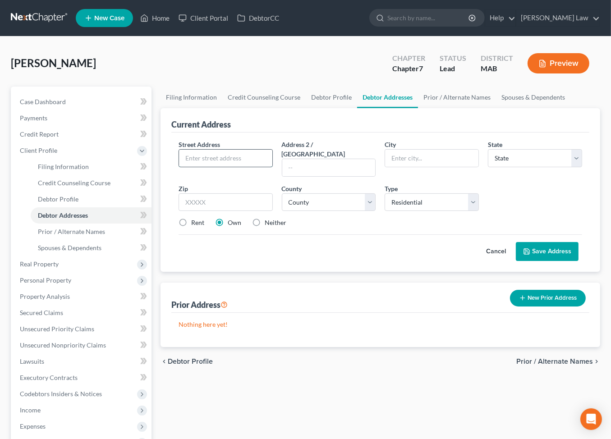
click at [221, 167] on input "text" at bounding box center [225, 158] width 93 height 17
type input "[STREET_ADDRESS][PERSON_NAME]"
type input "F"
type input "[GEOGRAPHIC_DATA]"
select select "22"
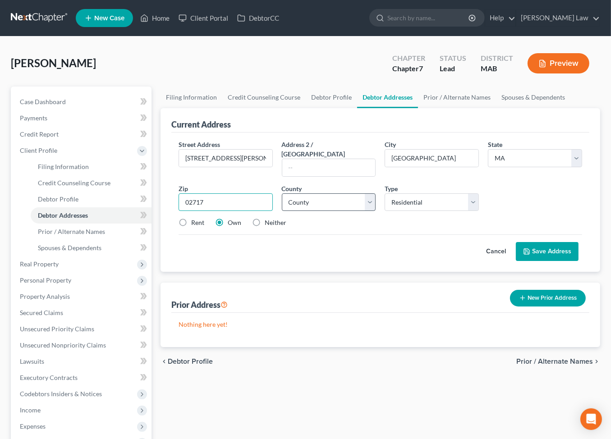
type input "02717"
click at [372, 212] on select "County [GEOGRAPHIC_DATA] [GEOGRAPHIC_DATA] [GEOGRAPHIC_DATA] [GEOGRAPHIC_DATA] …" at bounding box center [329, 203] width 94 height 18
select select "2"
click at [284, 212] on select "County [GEOGRAPHIC_DATA] [GEOGRAPHIC_DATA] [GEOGRAPHIC_DATA] [GEOGRAPHIC_DATA] …" at bounding box center [329, 203] width 94 height 18
click at [193, 227] on label "Rent" at bounding box center [197, 222] width 13 height 9
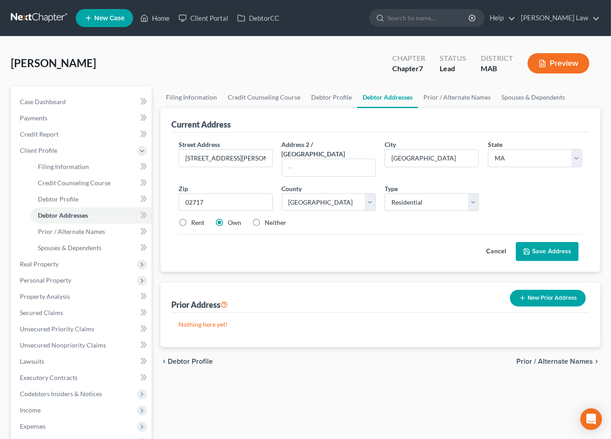
click at [195, 224] on input "Rent" at bounding box center [198, 221] width 6 height 6
radio input "true"
click at [524, 261] on button "Save Address" at bounding box center [547, 251] width 63 height 19
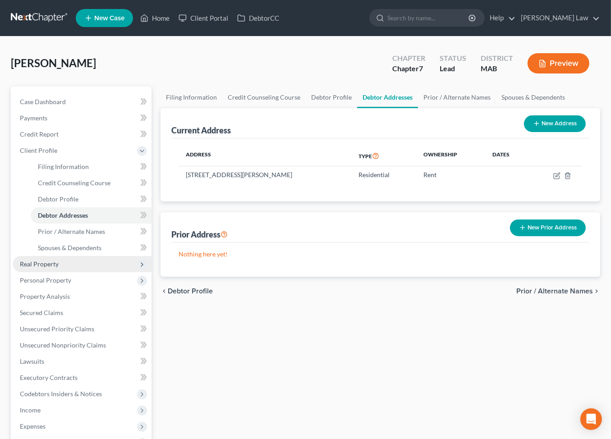
click at [59, 268] on span "Real Property" at bounding box center [39, 264] width 39 height 8
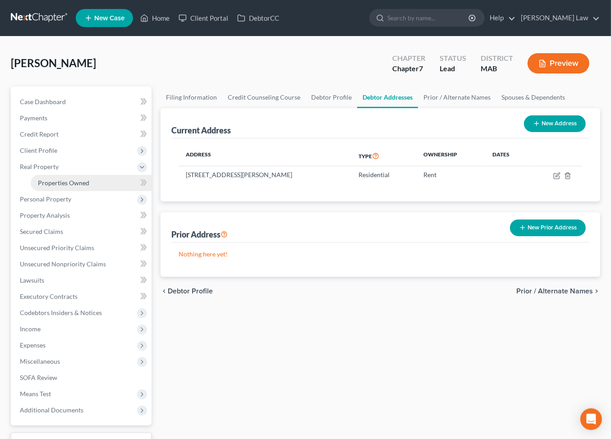
click at [84, 187] on span "Properties Owned" at bounding box center [63, 183] width 51 height 8
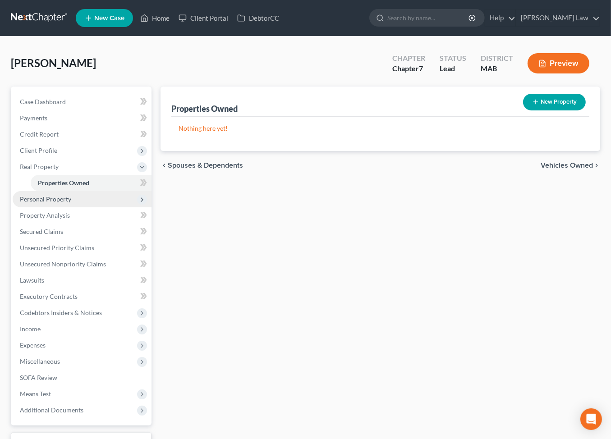
click at [71, 203] on span "Personal Property" at bounding box center [45, 199] width 51 height 8
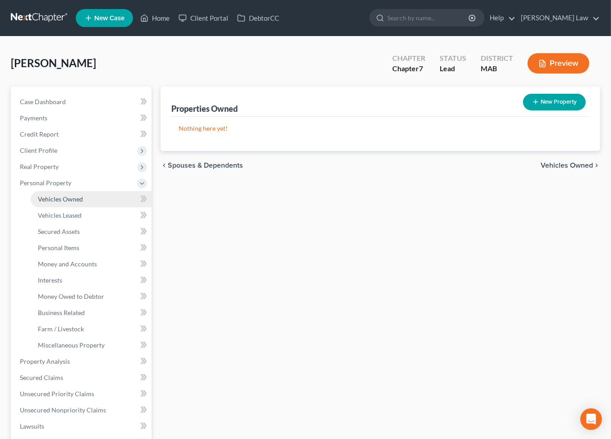
click at [81, 203] on span "Vehicles Owned" at bounding box center [60, 199] width 45 height 8
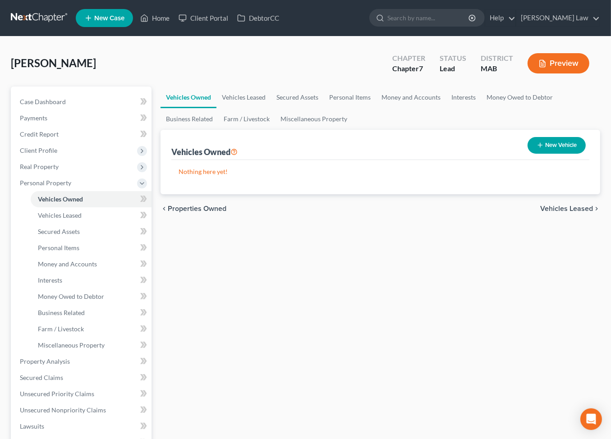
click at [528, 154] on button "New Vehicle" at bounding box center [557, 145] width 58 height 17
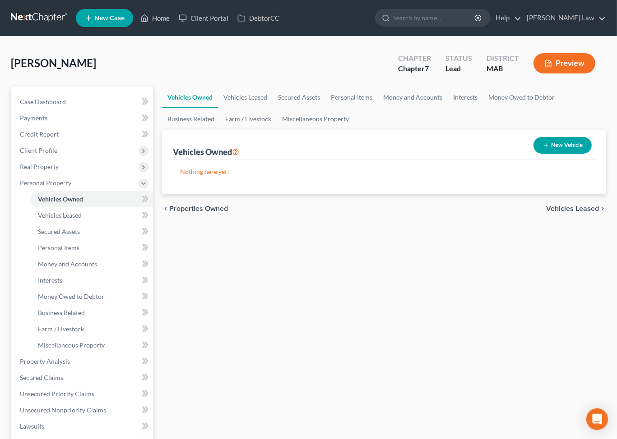
select select "0"
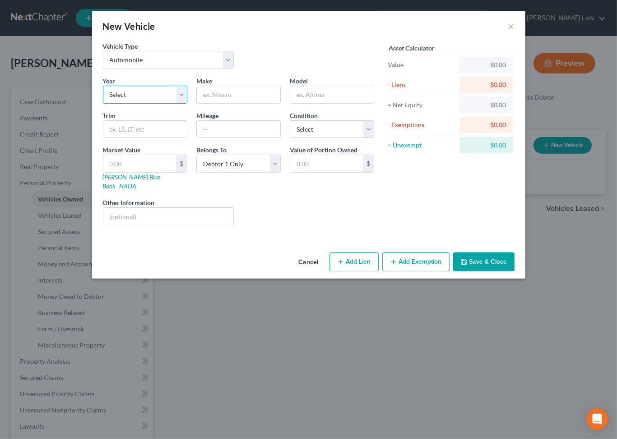
click at [148, 104] on select "Select 2026 2025 2024 2023 2022 2021 2020 2019 2018 2017 2016 2015 2014 2013 20…" at bounding box center [145, 95] width 84 height 18
select select "1"
click at [103, 104] on select "Select 2026 2025 2024 2023 2022 2021 2020 2019 2018 2017 2016 2015 2014 2013 20…" at bounding box center [145, 95] width 84 height 18
click at [231, 103] on input "text" at bounding box center [238, 94] width 83 height 17
type input "Toyota"
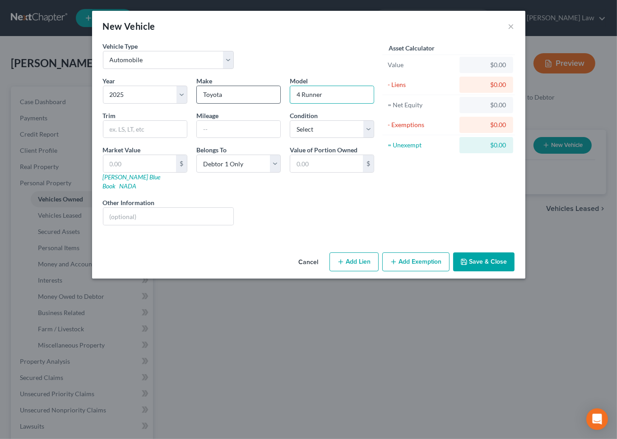
type input "4 Runner"
click at [240, 138] on input "text" at bounding box center [238, 129] width 83 height 17
type input "1450"
click at [103, 225] on input "text" at bounding box center [168, 216] width 130 height 17
type input "bought a month ago in sept traded in [DATE]"
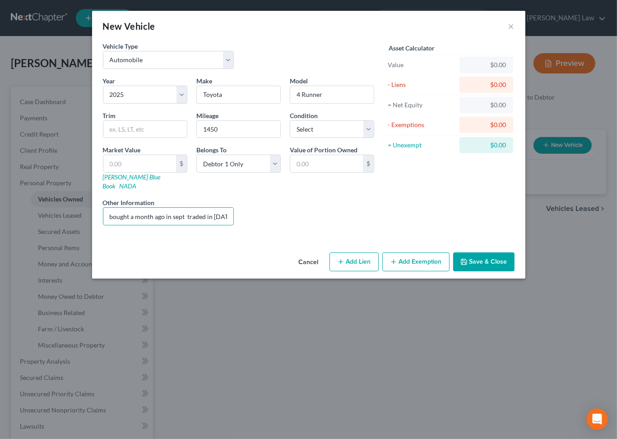
click at [514, 272] on button "Save & Close" at bounding box center [483, 262] width 61 height 19
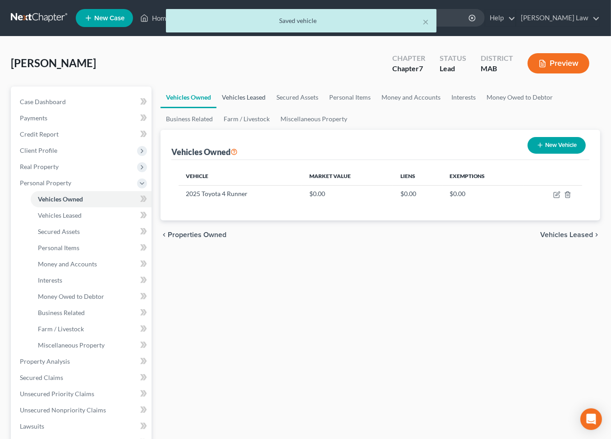
click at [262, 108] on link "Vehicles Leased" at bounding box center [244, 98] width 55 height 22
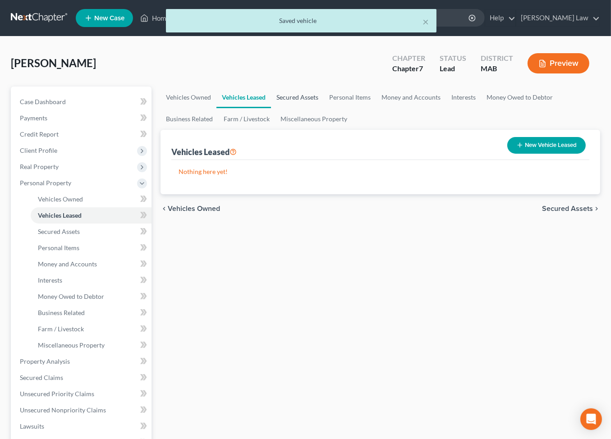
click at [318, 108] on link "Secured Assets" at bounding box center [297, 98] width 53 height 22
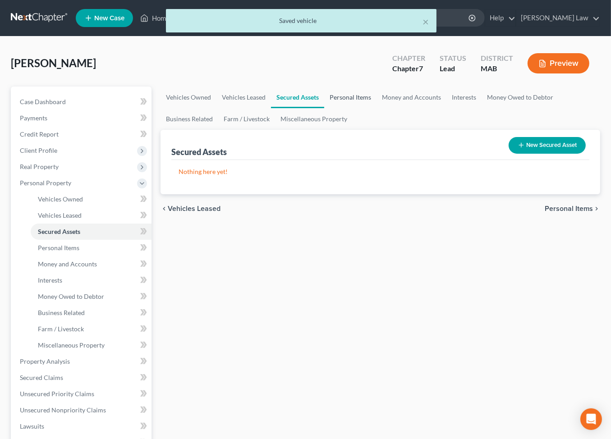
click at [377, 108] on link "Personal Items" at bounding box center [350, 98] width 52 height 22
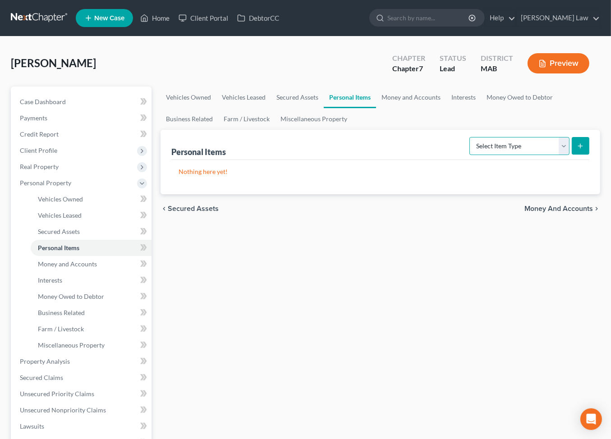
click at [556, 155] on select "Select Item Type Clothing Collectibles Of Value Electronics Firearms Household …" at bounding box center [520, 146] width 100 height 18
select select "clothing"
click at [470, 155] on select "Select Item Type Clothing Collectibles Of Value Electronics Firearms Household …" at bounding box center [520, 146] width 100 height 18
click at [577, 150] on icon "submit" at bounding box center [580, 146] width 7 height 7
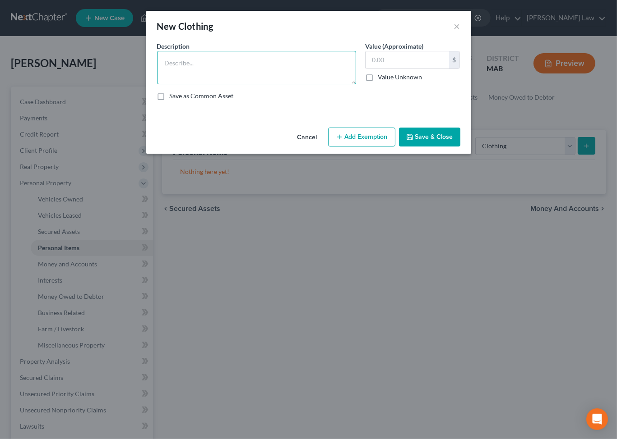
click at [292, 78] on textarea at bounding box center [256, 67] width 199 height 33
type textarea "Ordinary clothing"
type input "1,000"
click at [460, 147] on button "Save & Close" at bounding box center [429, 137] width 61 height 19
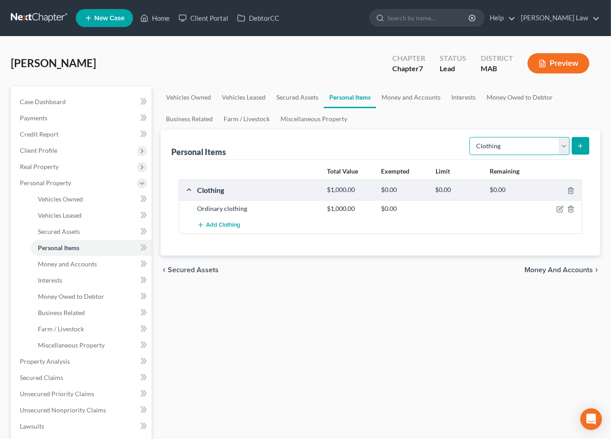
click at [554, 155] on select "Select Item Type Clothing Collectibles Of Value Electronics Firearms Household …" at bounding box center [520, 146] width 100 height 18
select select "electronics"
click at [470, 155] on select "Select Item Type Clothing Collectibles Of Value Electronics Firearms Household …" at bounding box center [520, 146] width 100 height 18
click at [577, 150] on icon "submit" at bounding box center [580, 146] width 7 height 7
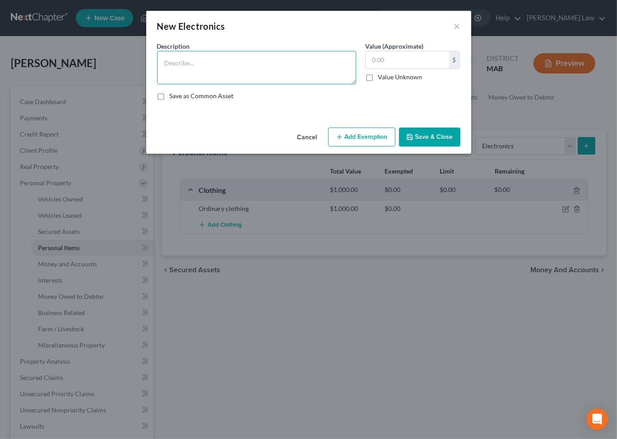
click at [274, 80] on textarea at bounding box center [256, 67] width 199 height 33
type textarea "Misc. Electronics"
type input "1,500.00"
click at [457, 147] on button "Save & Close" at bounding box center [429, 137] width 61 height 19
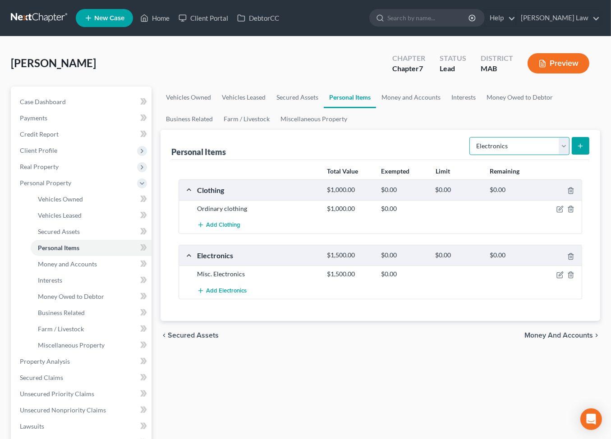
click at [548, 155] on select "Select Item Type Clothing Collectibles Of Value Electronics Firearms Household …" at bounding box center [520, 146] width 100 height 18
select select "household_goods"
click at [470, 155] on select "Select Item Type Clothing Collectibles Of Value Electronics Firearms Household …" at bounding box center [520, 146] width 100 height 18
click at [577, 150] on icon "submit" at bounding box center [580, 146] width 7 height 7
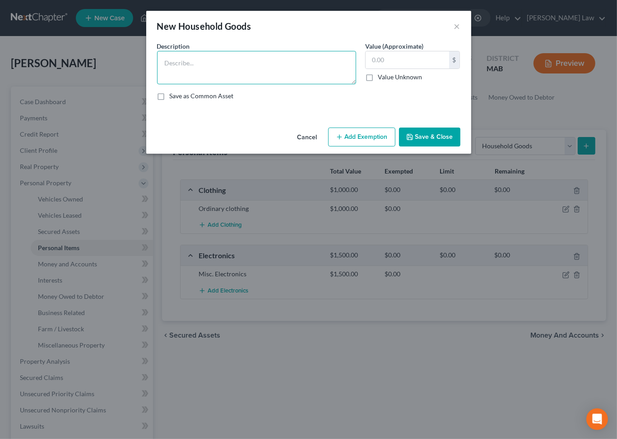
click at [319, 84] on textarea at bounding box center [256, 67] width 199 height 33
type textarea "Ordinary and usual household contents"
type input "4,000"
click at [444, 147] on button "Save & Close" at bounding box center [429, 137] width 61 height 19
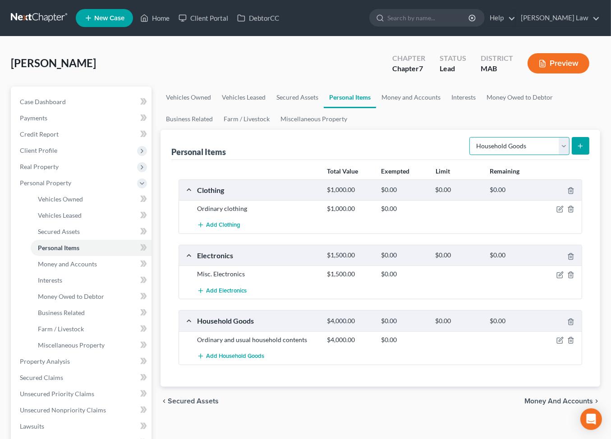
click at [554, 155] on select "Select Item Type Clothing Collectibles Of Value Electronics Firearms Household …" at bounding box center [520, 146] width 100 height 18
select select "jewelry"
click at [470, 155] on select "Select Item Type Clothing Collectibles Of Value Electronics Firearms Household …" at bounding box center [520, 146] width 100 height 18
click at [577, 150] on icon "submit" at bounding box center [580, 146] width 7 height 7
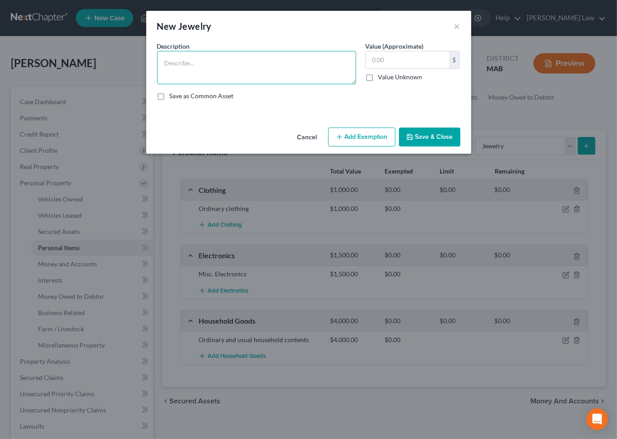
click at [271, 83] on textarea at bounding box center [256, 67] width 199 height 33
type textarea "Misc. Jewelry"
type input "500.00"
click at [442, 147] on button "Save & Close" at bounding box center [429, 137] width 61 height 19
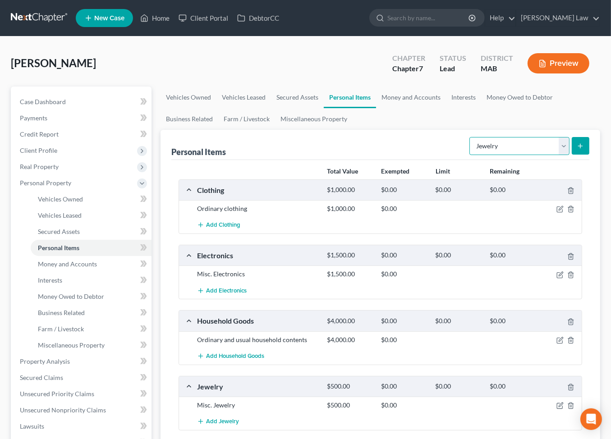
click at [557, 155] on select "Select Item Type Clothing Collectibles Of Value Electronics Firearms Household …" at bounding box center [520, 146] width 100 height 18
click at [446, 108] on link "Money and Accounts" at bounding box center [411, 98] width 70 height 22
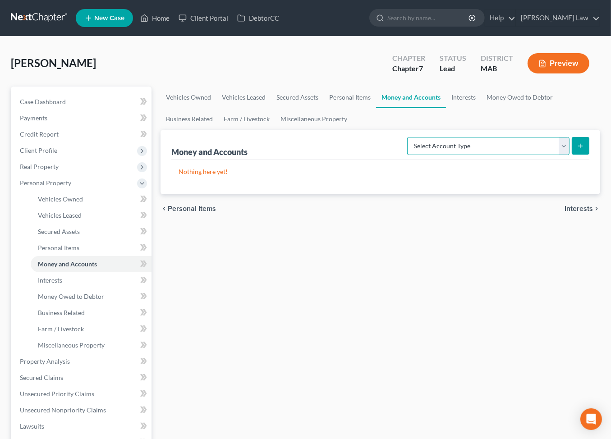
click at [551, 155] on select "Select Account Type Brokerage Cash on Hand Certificates of Deposit Checking Acc…" at bounding box center [488, 146] width 162 height 18
select select "checking"
click at [407, 155] on select "Select Account Type Brokerage Cash on Hand Certificates of Deposit Checking Acc…" at bounding box center [488, 146] width 162 height 18
click at [578, 155] on button "submit" at bounding box center [581, 146] width 18 height 18
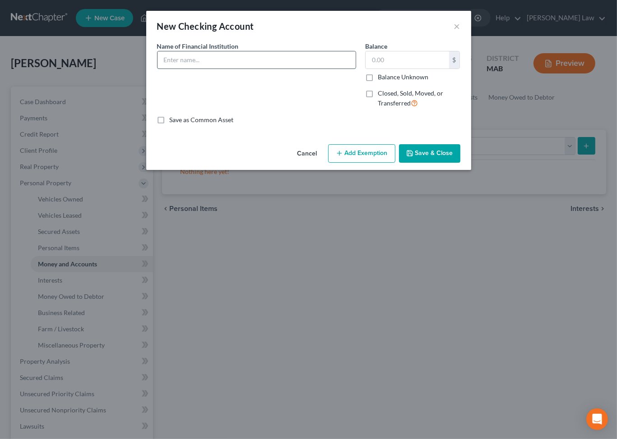
click at [233, 69] on input "text" at bounding box center [256, 59] width 198 height 17
type input "Rockland Trust"
click at [428, 69] on input "text" at bounding box center [406, 59] width 83 height 17
type input "8,000"
click at [460, 163] on button "Save & Close" at bounding box center [429, 153] width 61 height 19
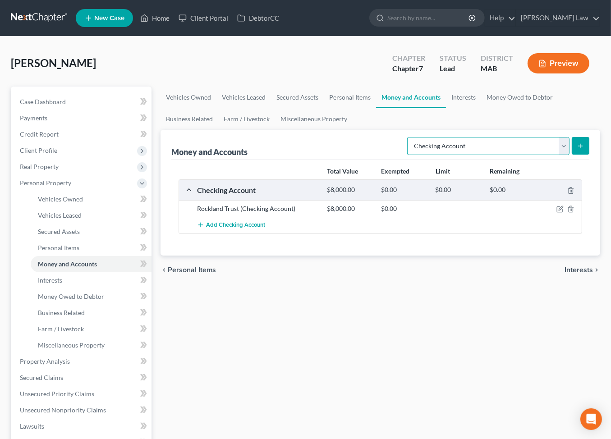
click at [554, 155] on select "Select Account Type Brokerage Cash on Hand Certificates of Deposit Checking Acc…" at bounding box center [488, 146] width 162 height 18
select select "savings"
click at [407, 155] on select "Select Account Type Brokerage Cash on Hand Certificates of Deposit Checking Acc…" at bounding box center [488, 146] width 162 height 18
click at [577, 155] on button "submit" at bounding box center [581, 146] width 18 height 18
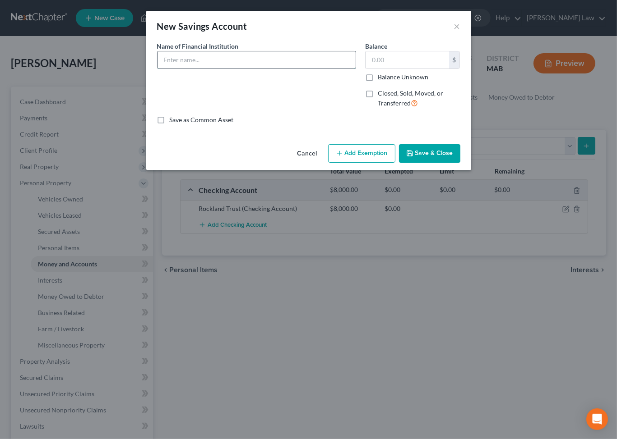
click at [164, 69] on input "text" at bounding box center [256, 59] width 198 height 17
type input "Rockland Trust"
type input "1.00"
click at [436, 163] on button "Save & Close" at bounding box center [429, 153] width 61 height 19
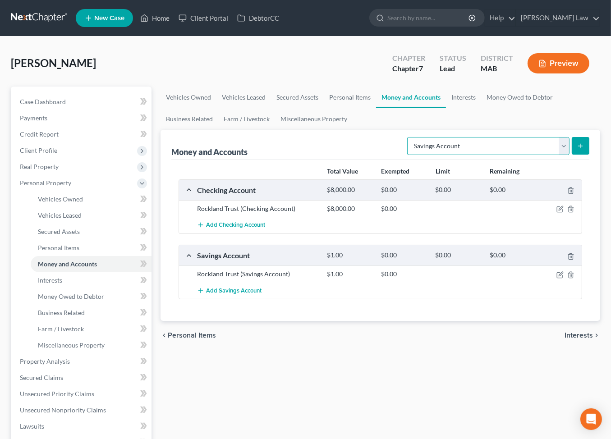
click at [555, 155] on select "Select Account Type Brokerage Cash on Hand Certificates of Deposit Checking Acc…" at bounding box center [488, 146] width 162 height 18
click at [481, 108] on link "Interests" at bounding box center [463, 98] width 35 height 22
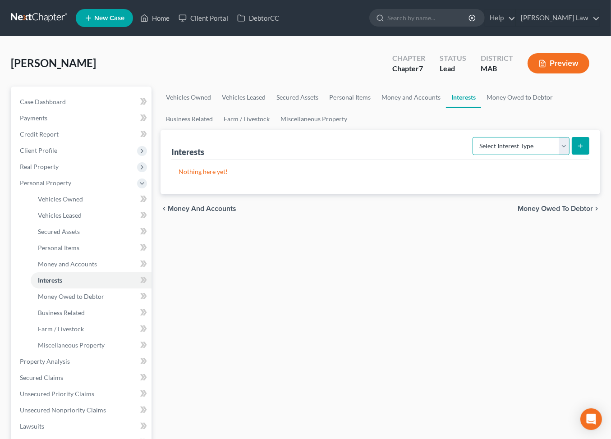
click at [549, 155] on select "Select Interest Type 401K Annuity Bond Education IRA Government Bond Government…" at bounding box center [521, 146] width 97 height 18
select select "401k"
click at [473, 155] on select "Select Interest Type 401K Annuity Bond Education IRA Government Bond Government…" at bounding box center [521, 146] width 97 height 18
click at [579, 155] on button "submit" at bounding box center [581, 146] width 18 height 18
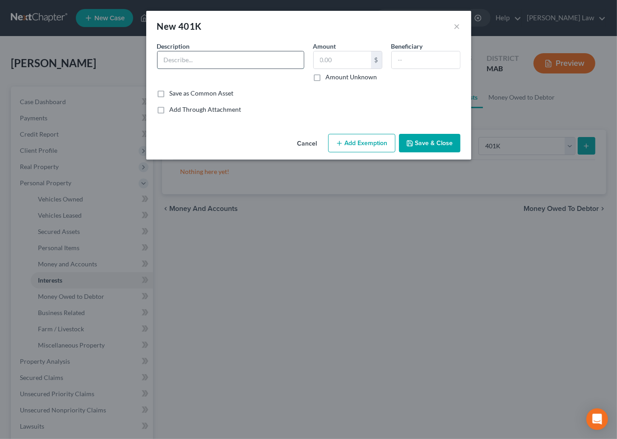
click at [163, 69] on input "text" at bounding box center [230, 59] width 146 height 17
type input "401k through"
click at [450, 153] on button "Save & Close" at bounding box center [429, 143] width 61 height 19
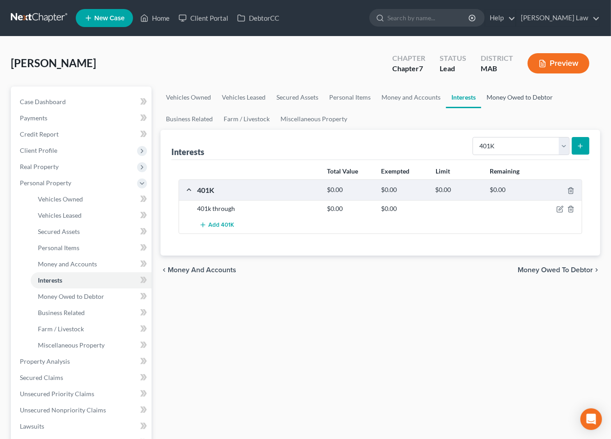
click at [481, 108] on link "Money Owed to Debtor" at bounding box center [519, 98] width 77 height 22
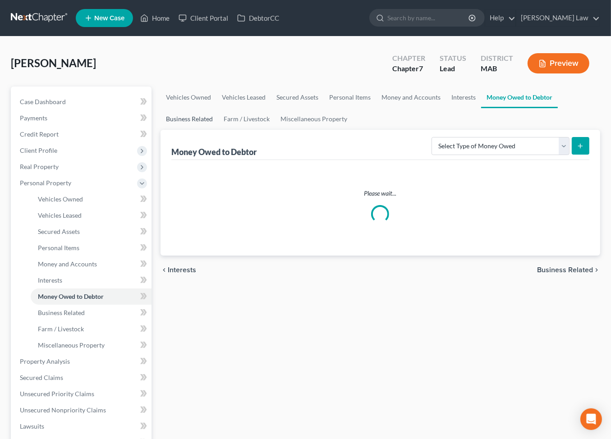
click at [218, 130] on link "Business Related" at bounding box center [190, 119] width 58 height 22
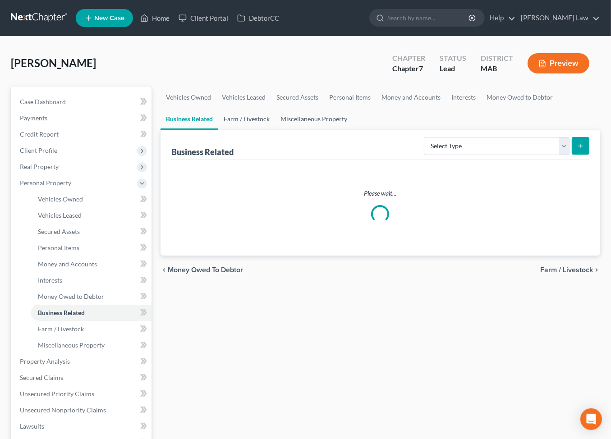
click at [275, 130] on link "Farm / Livestock" at bounding box center [246, 119] width 57 height 22
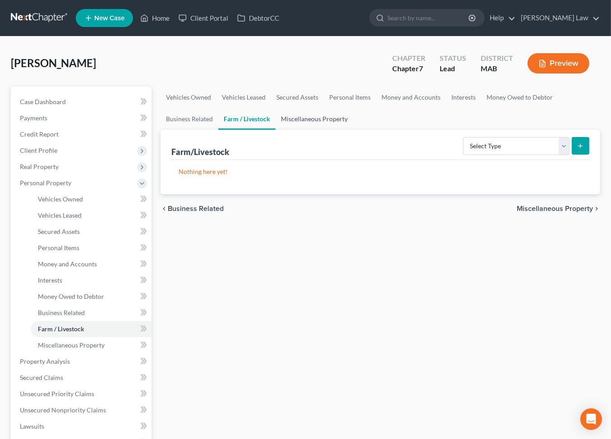
click at [353, 130] on link "Miscellaneous Property" at bounding box center [315, 119] width 78 height 22
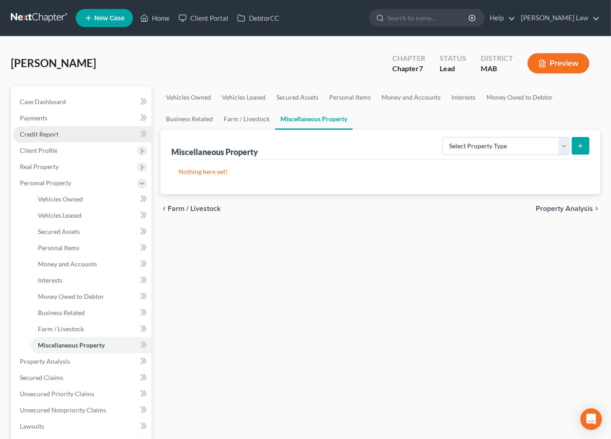
click at [58, 138] on span "Credit Report" at bounding box center [39, 134] width 39 height 8
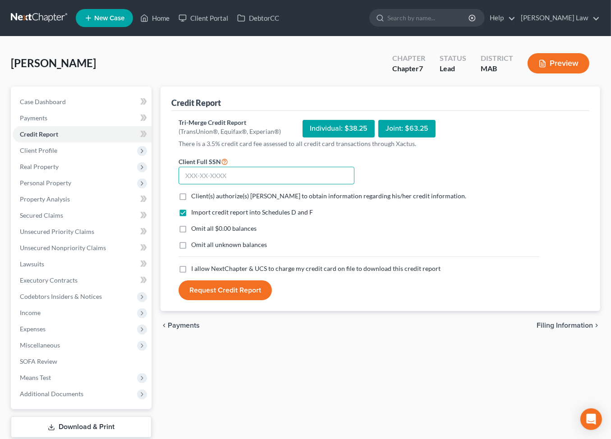
click at [240, 185] on input "text" at bounding box center [267, 176] width 176 height 18
type input "025-62-3374"
click at [191, 201] on label "Client(s) authorize(s) [PERSON_NAME] to obtain information regarding his/her cr…" at bounding box center [328, 196] width 275 height 9
click at [195, 198] on input "Client(s) authorize(s) [PERSON_NAME] to obtain information regarding his/her cr…" at bounding box center [198, 195] width 6 height 6
checkbox input "true"
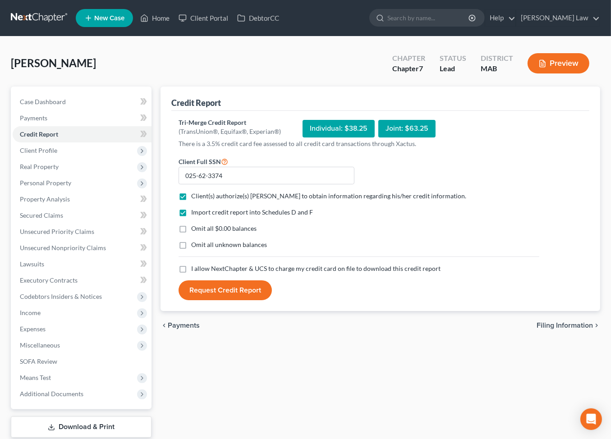
click at [191, 233] on label "Omit all $0.00 balances" at bounding box center [223, 228] width 65 height 9
click at [195, 230] on input "Omit all $0.00 balances" at bounding box center [198, 227] width 6 height 6
checkbox input "true"
click at [191, 249] on label "Omit all unknown balances" at bounding box center [229, 244] width 76 height 9
click at [195, 246] on input "Omit all unknown balances" at bounding box center [198, 243] width 6 height 6
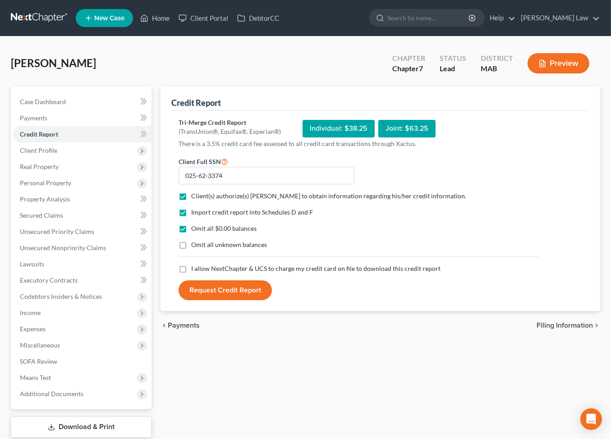
checkbox input "true"
click at [191, 273] on label "I allow NextChapter & UCS to charge my credit card on file to download this cre…" at bounding box center [315, 268] width 249 height 9
click at [195, 270] on input "I allow NextChapter & UCS to charge my credit card on file to download this cre…" at bounding box center [198, 267] width 6 height 6
checkbox input "true"
click at [248, 300] on button "Request Credit Report" at bounding box center [225, 291] width 93 height 20
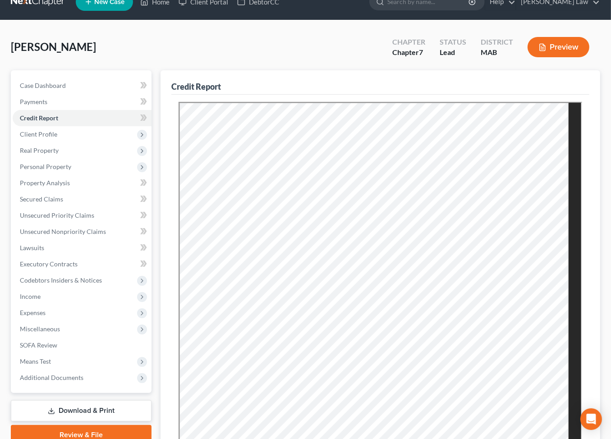
scroll to position [152, 0]
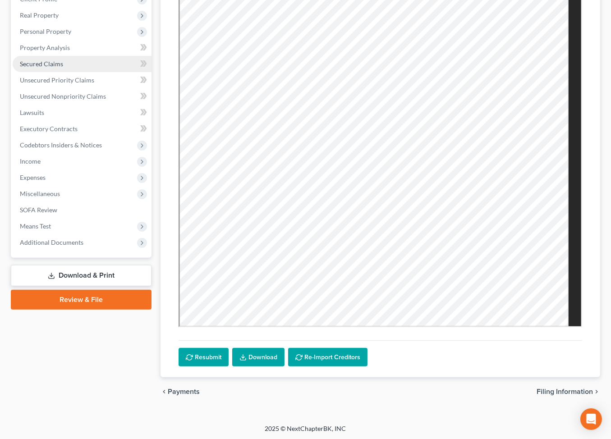
click at [41, 68] on span "Secured Claims" at bounding box center [41, 64] width 43 height 8
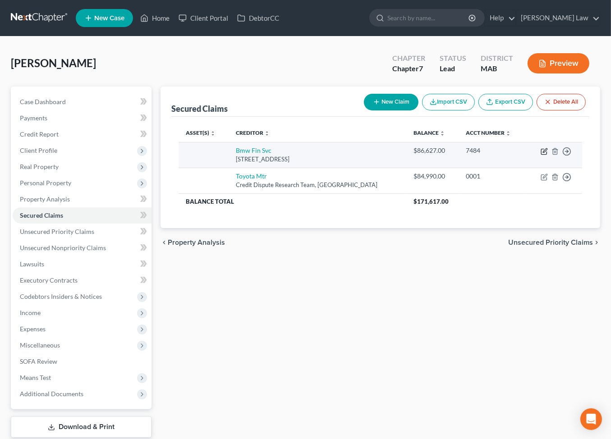
click at [541, 155] on icon "button" at bounding box center [544, 151] width 7 height 7
select select "36"
select select "0"
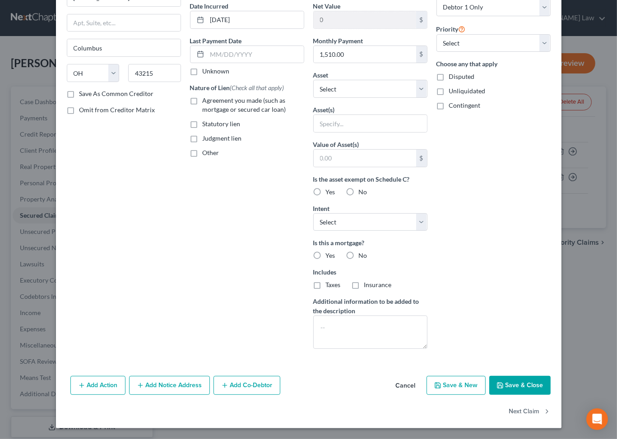
scroll to position [214, 0]
click at [534, 376] on button "Save & Close" at bounding box center [519, 385] width 61 height 19
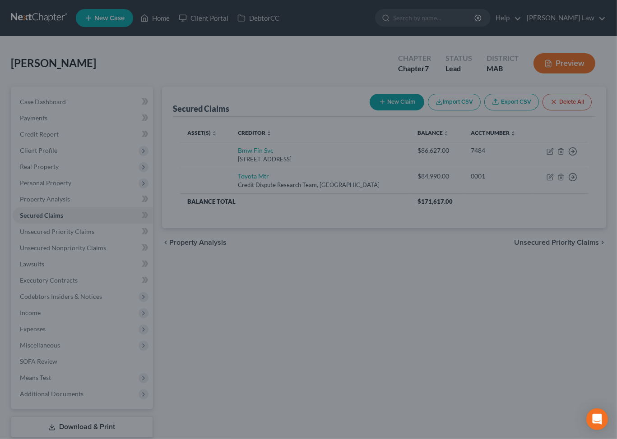
scroll to position [92, 0]
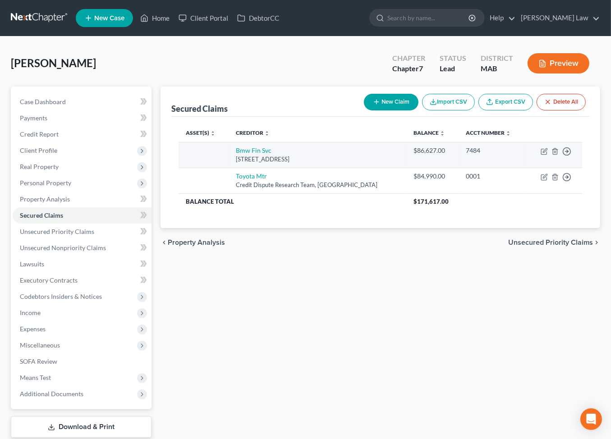
click at [533, 168] on td "Move to E Move to F Move to G Move to Notice Only" at bounding box center [554, 155] width 55 height 26
click at [541, 155] on icon "button" at bounding box center [544, 151] width 7 height 7
select select "36"
select select "0"
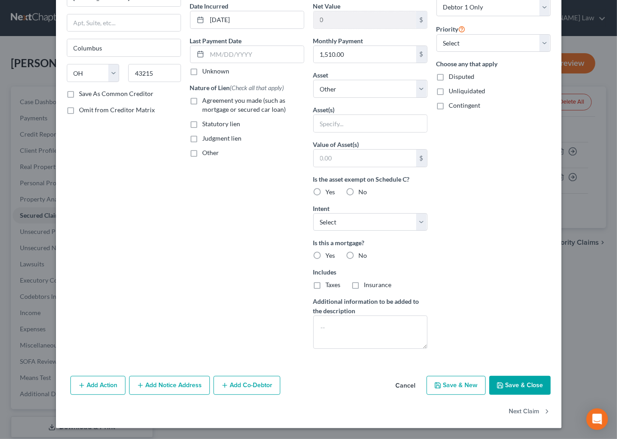
click at [550, 394] on button "Save & Close" at bounding box center [519, 385] width 61 height 19
select select
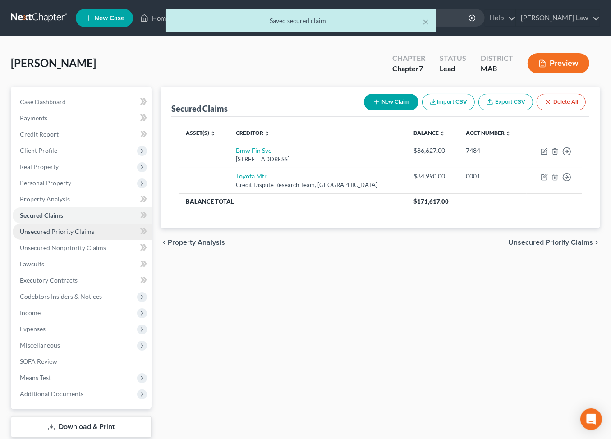
click at [83, 236] on span "Unsecured Priority Claims" at bounding box center [57, 232] width 74 height 8
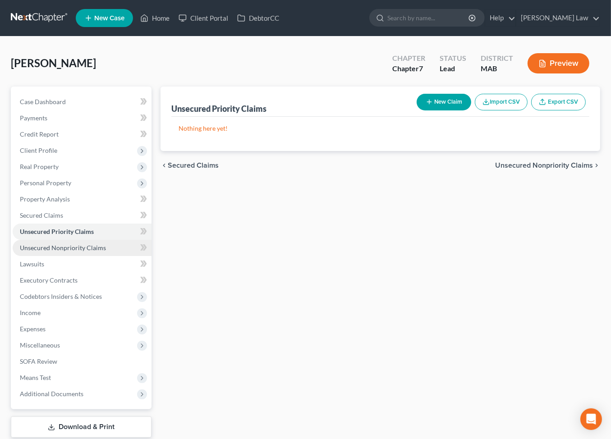
click at [86, 252] on span "Unsecured Nonpriority Claims" at bounding box center [63, 248] width 86 height 8
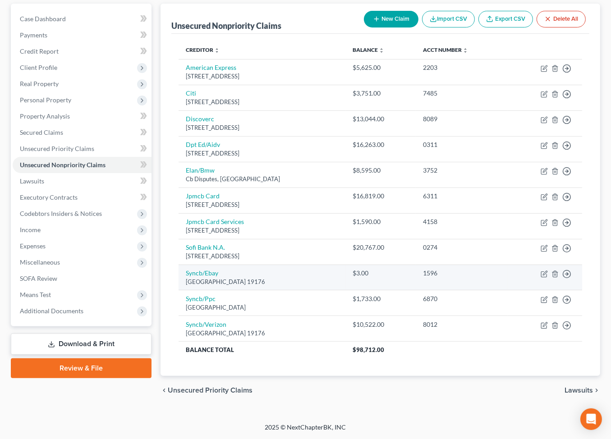
scroll to position [222, 0]
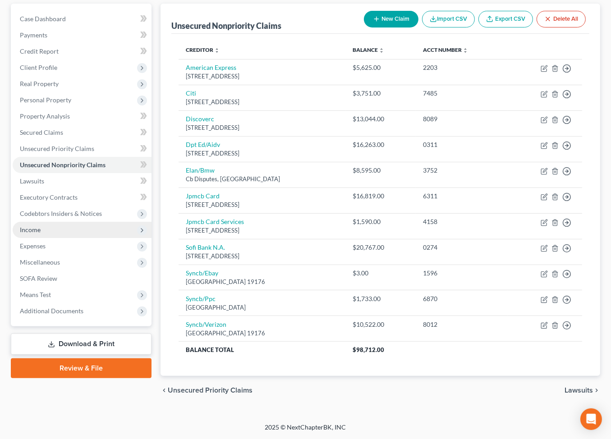
click at [41, 226] on span "Income" at bounding box center [30, 230] width 21 height 8
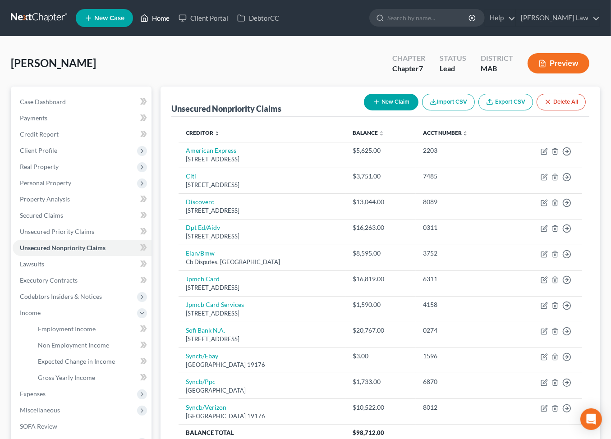
scroll to position [1, 0]
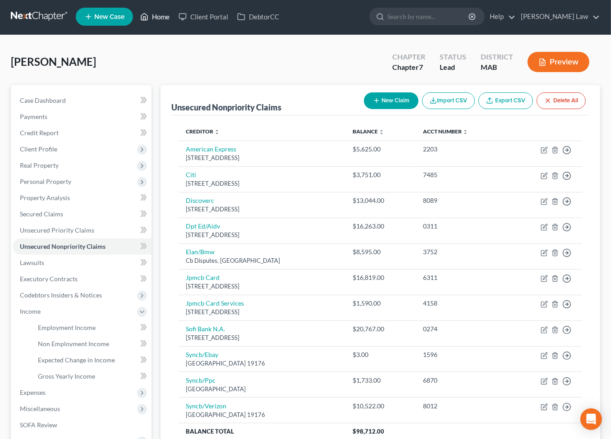
click at [174, 17] on link "Home" at bounding box center [155, 17] width 38 height 16
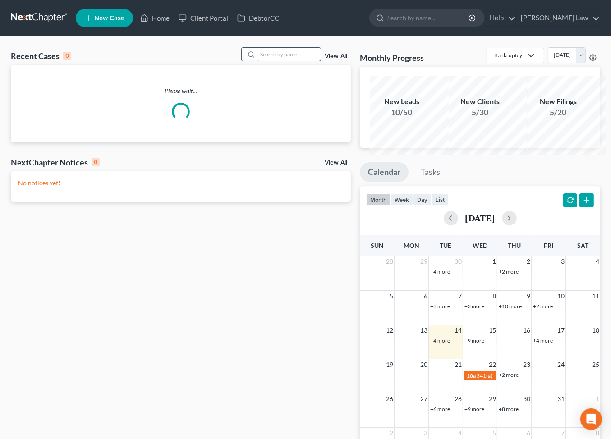
click at [266, 61] on input "search" at bounding box center [289, 54] width 63 height 13
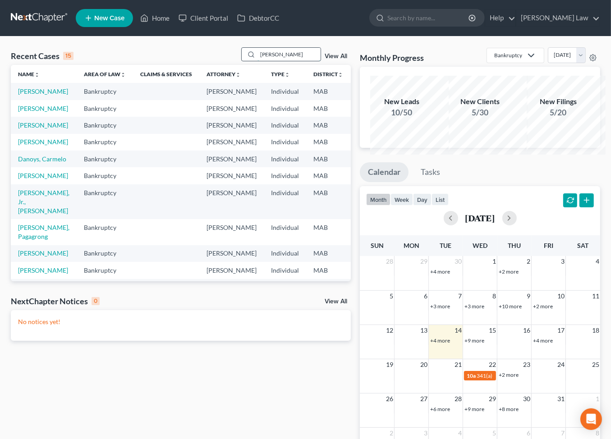
type input "[PERSON_NAME]"
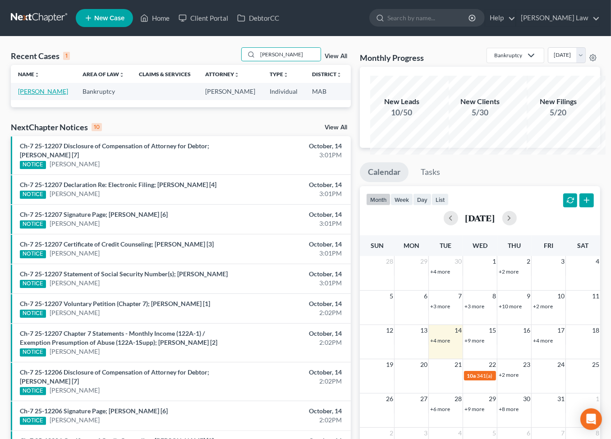
click at [48, 95] on link "[PERSON_NAME]" at bounding box center [43, 92] width 50 height 8
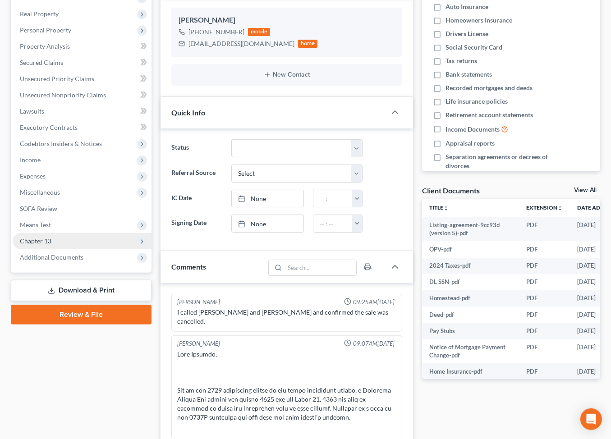
scroll to position [807, 0]
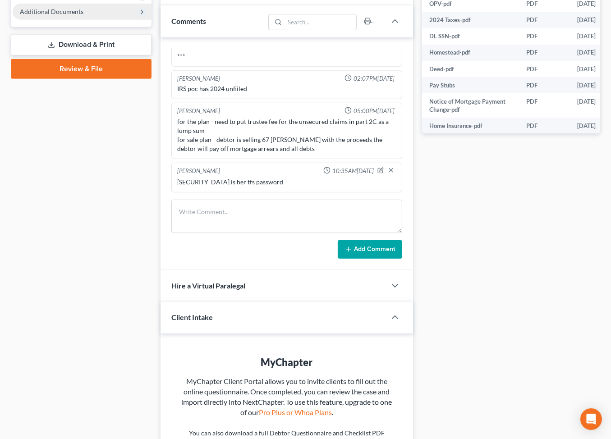
click at [71, 15] on span "Additional Documents" at bounding box center [52, 12] width 64 height 8
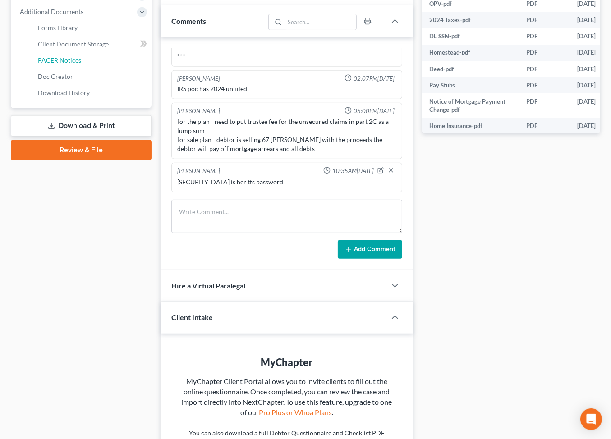
drag, startPoint x: 81, startPoint y: 172, endPoint x: 211, endPoint y: 228, distance: 141.1
click at [81, 64] on span "PACER Notices" at bounding box center [59, 60] width 43 height 8
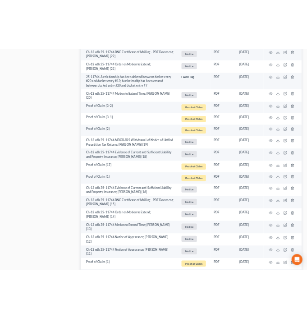
scroll to position [538, 0]
